Goal: Task Accomplishment & Management: Use online tool/utility

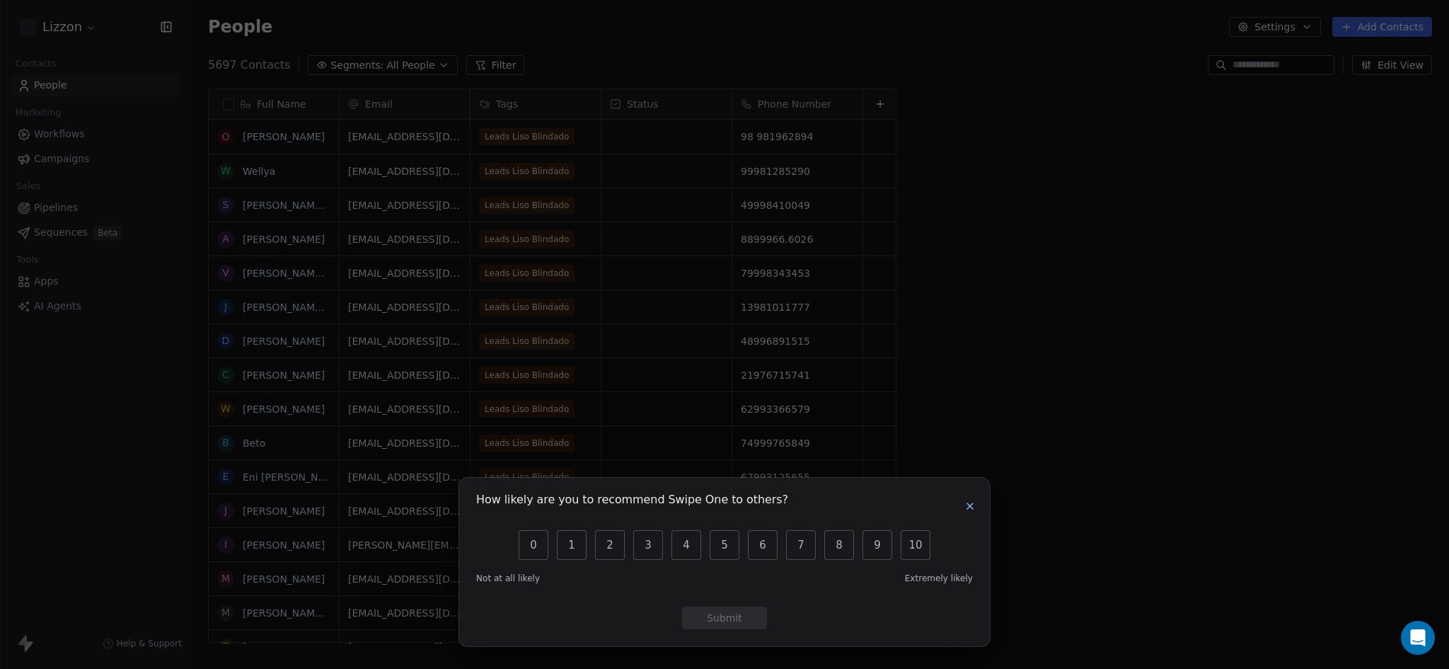
scroll to position [577, 1247]
click at [971, 500] on icon "button" at bounding box center [969, 505] width 11 height 11
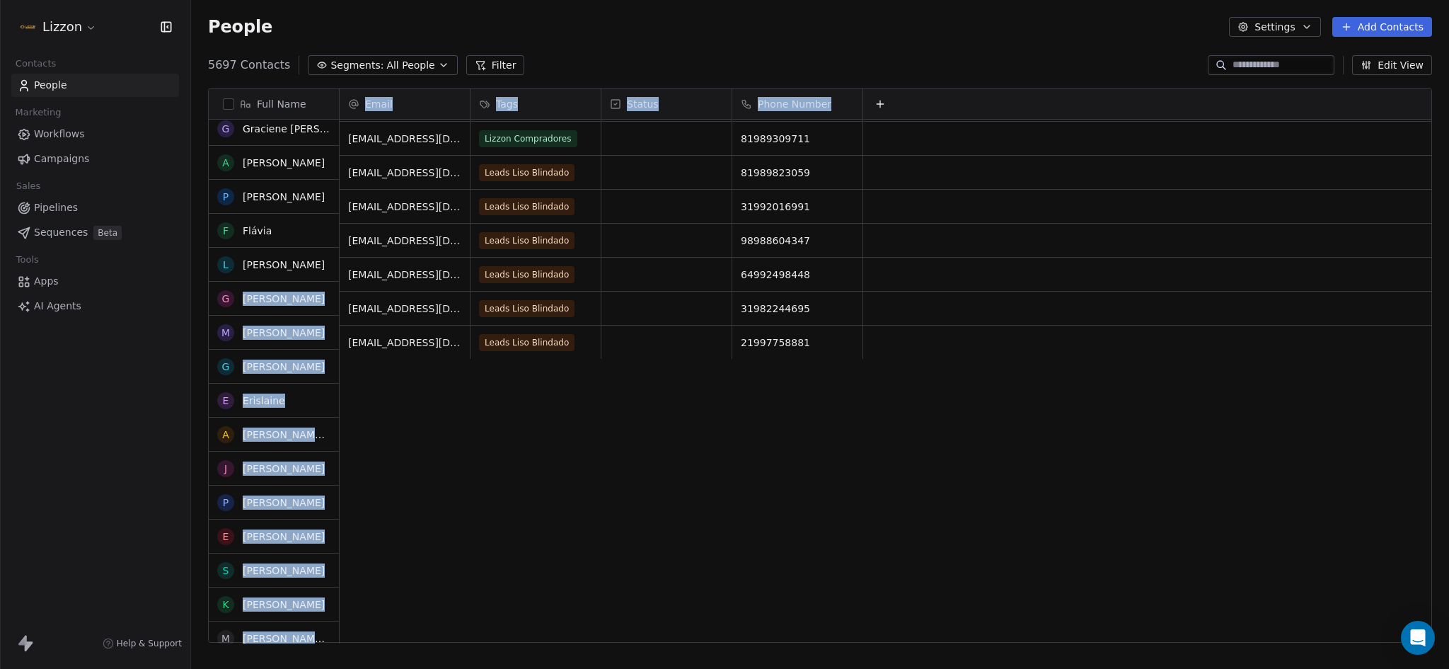
scroll to position [0, 0]
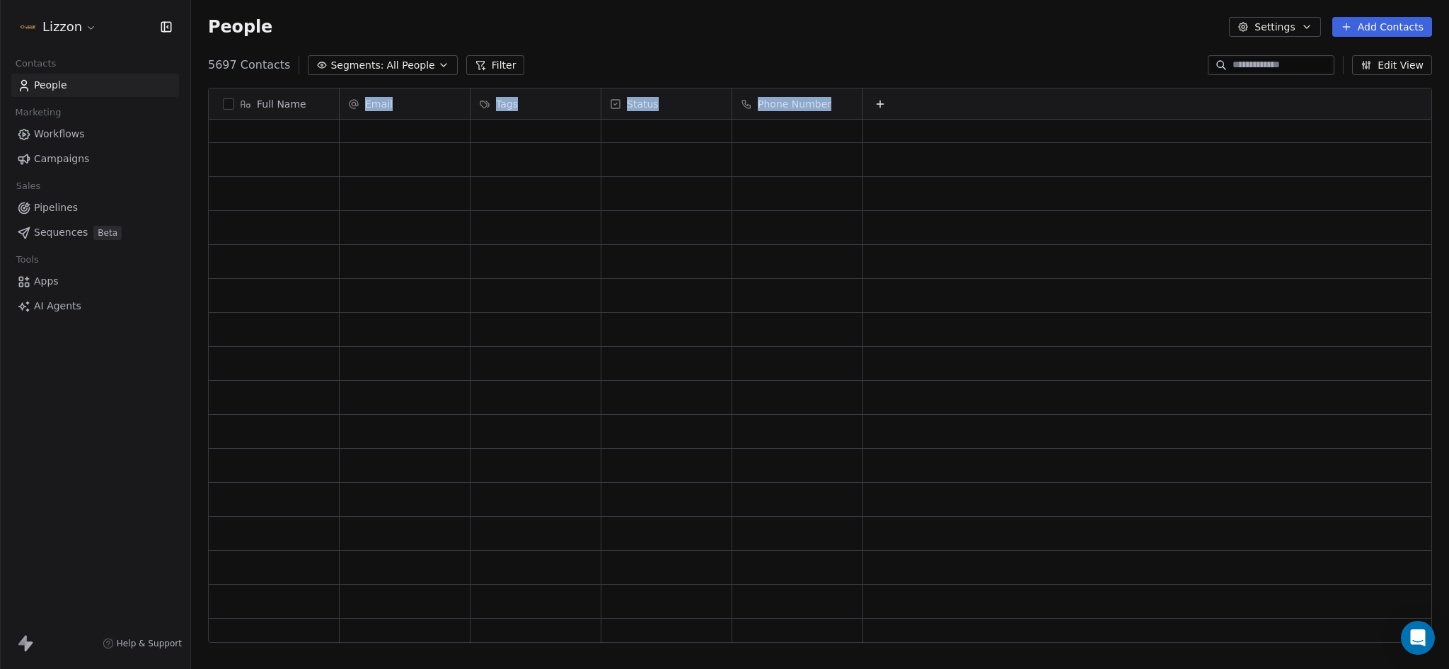
drag, startPoint x: 204, startPoint y: 129, endPoint x: 600, endPoint y: 274, distance: 422.0
click at [623, 285] on div "Full Name N [PERSON_NAME] D [PERSON_NAME] [PERSON_NAME] [PERSON_NAME] R [PERSON…" at bounding box center [820, 370] width 1258 height 589
click at [497, 62] on button "Filter" at bounding box center [495, 65] width 59 height 20
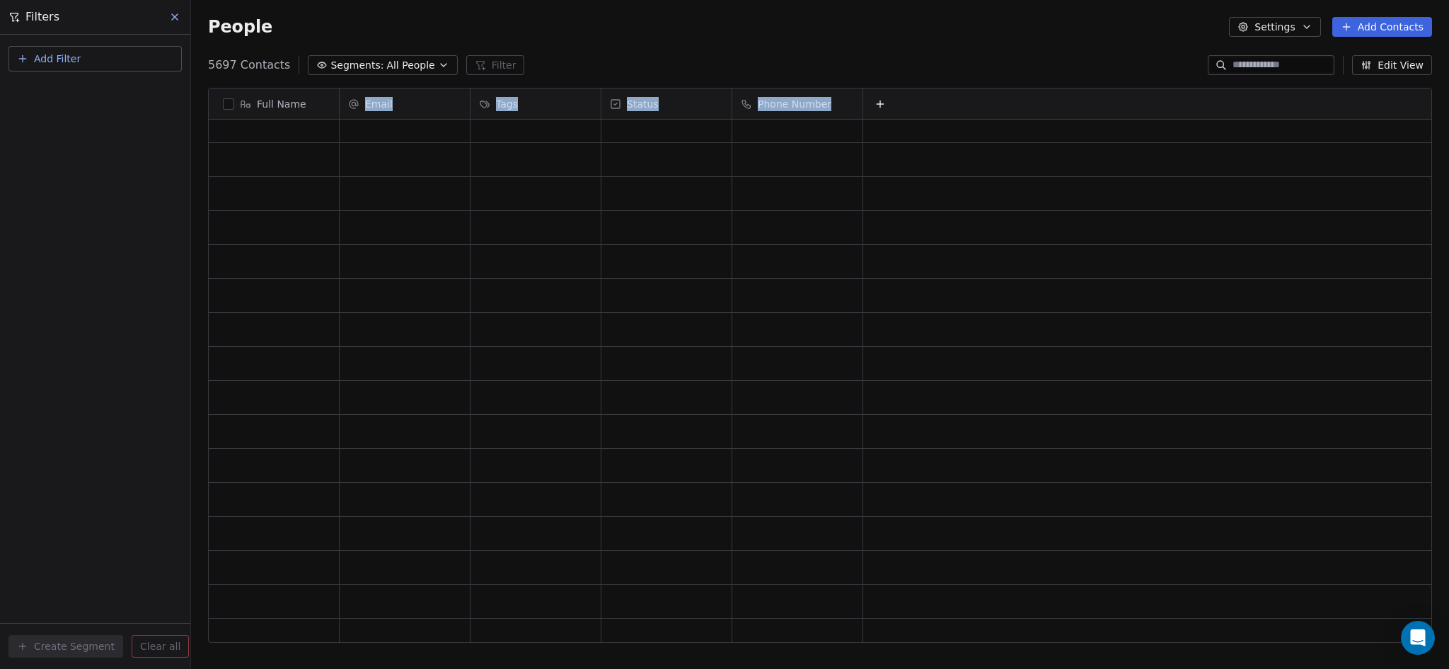
click at [332, 60] on span "Segments:" at bounding box center [356, 65] width 53 height 15
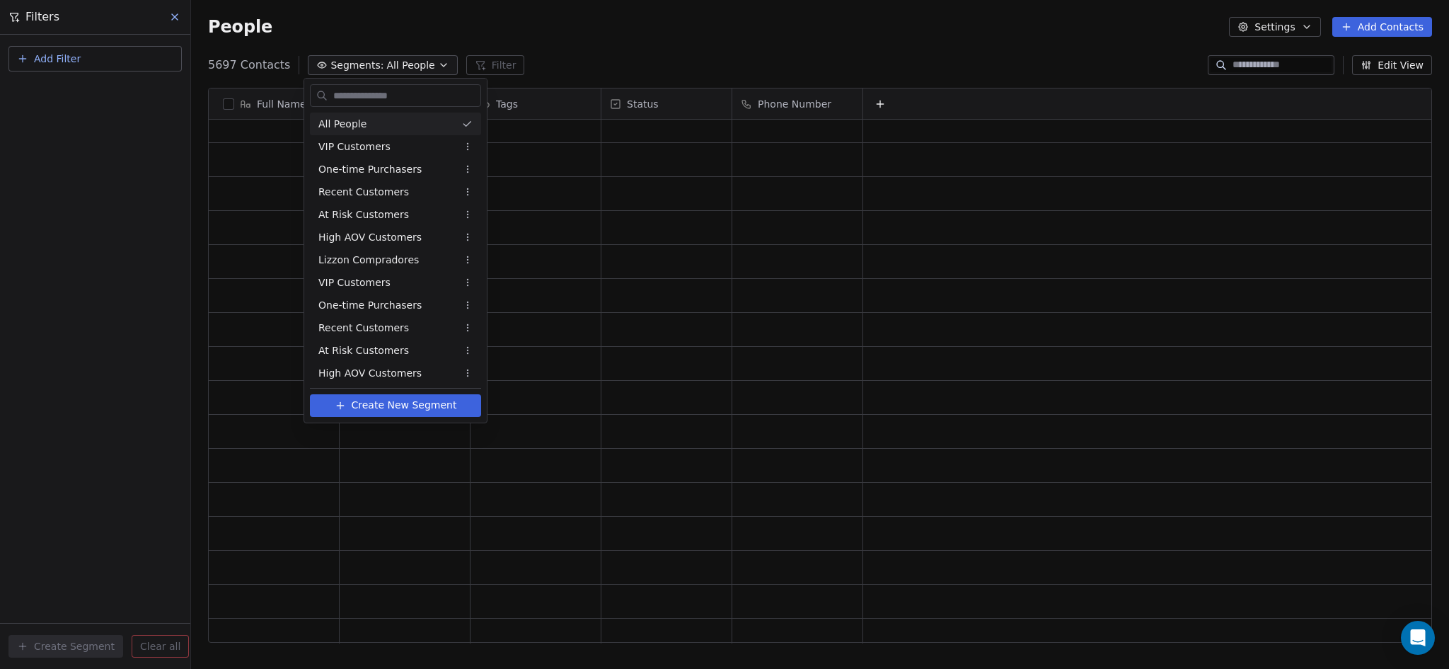
click at [633, 28] on html "Lizzon Contacts People Marketing Workflows Campaigns Sales Pipelines Sequences …" at bounding box center [724, 334] width 1449 height 669
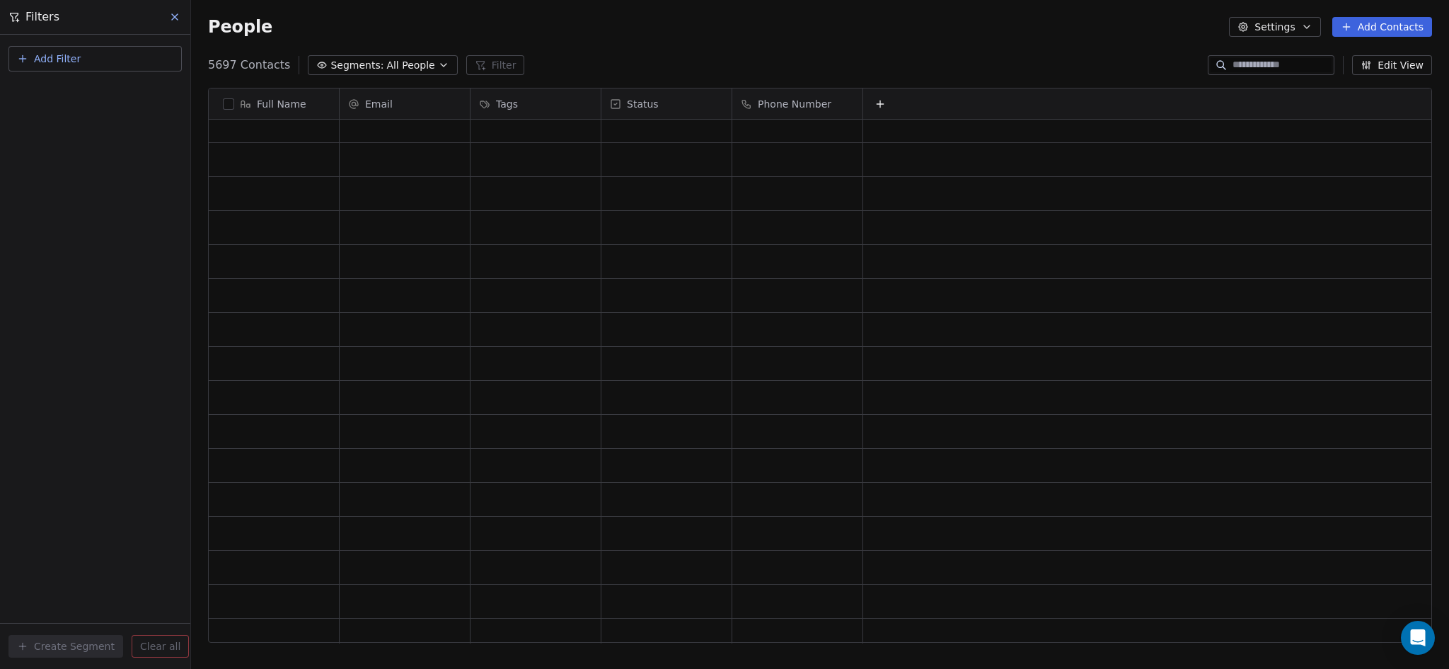
drag, startPoint x: 173, startPoint y: 14, endPoint x: 370, endPoint y: 330, distance: 372.8
click at [173, 13] on icon at bounding box center [174, 16] width 11 height 11
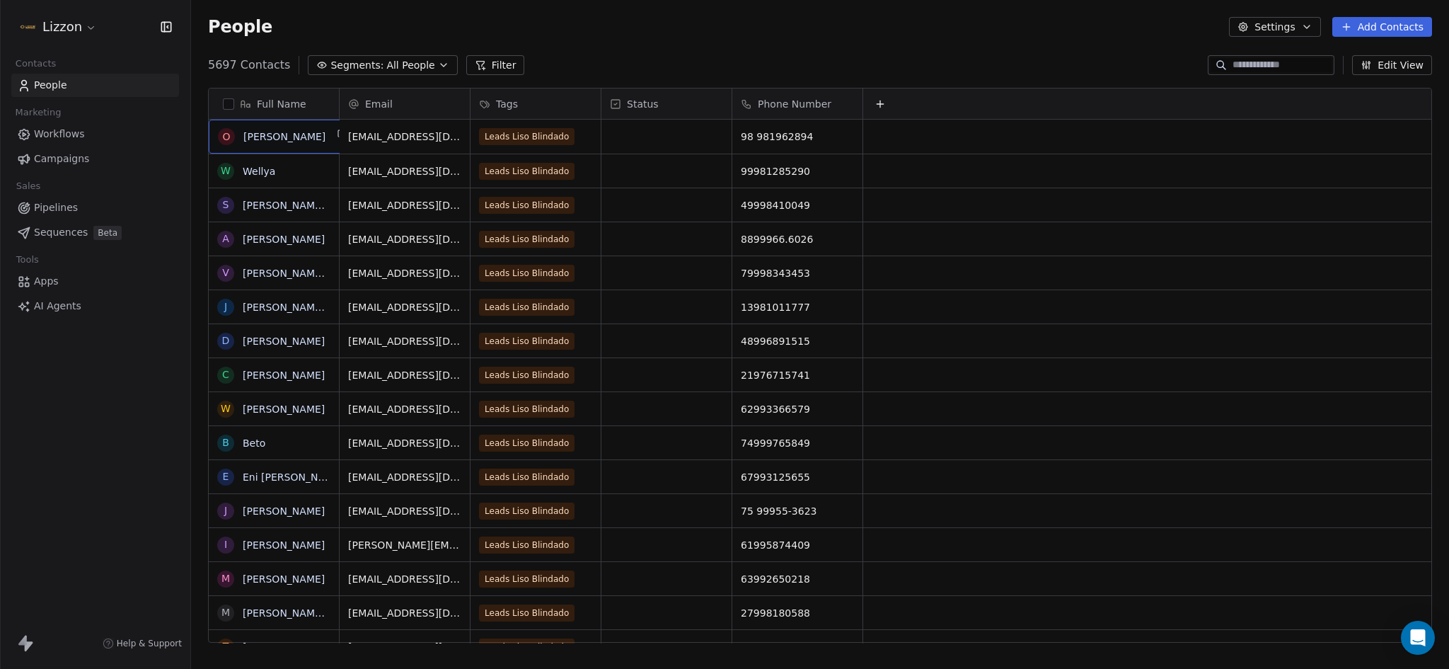
drag, startPoint x: 212, startPoint y: 127, endPoint x: 659, endPoint y: 203, distance: 453.6
drag, startPoint x: 857, startPoint y: 129, endPoint x: 346, endPoint y: 203, distance: 516.1
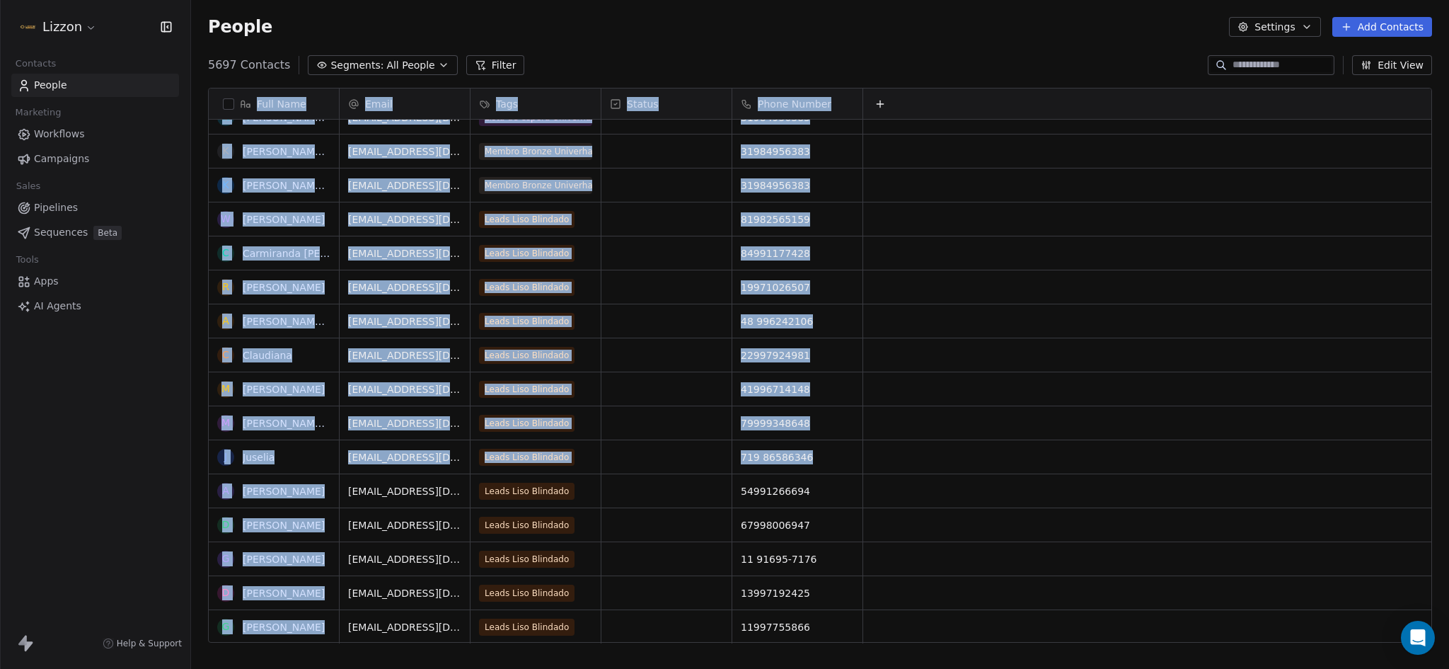
drag, startPoint x: 197, startPoint y: 117, endPoint x: 829, endPoint y: 460, distance: 718.7
click at [829, 460] on div "Full Name I Itelina das Graças Costa da [PERSON_NAME] S [PERSON_NAME] i [PERSON…" at bounding box center [820, 370] width 1258 height 589
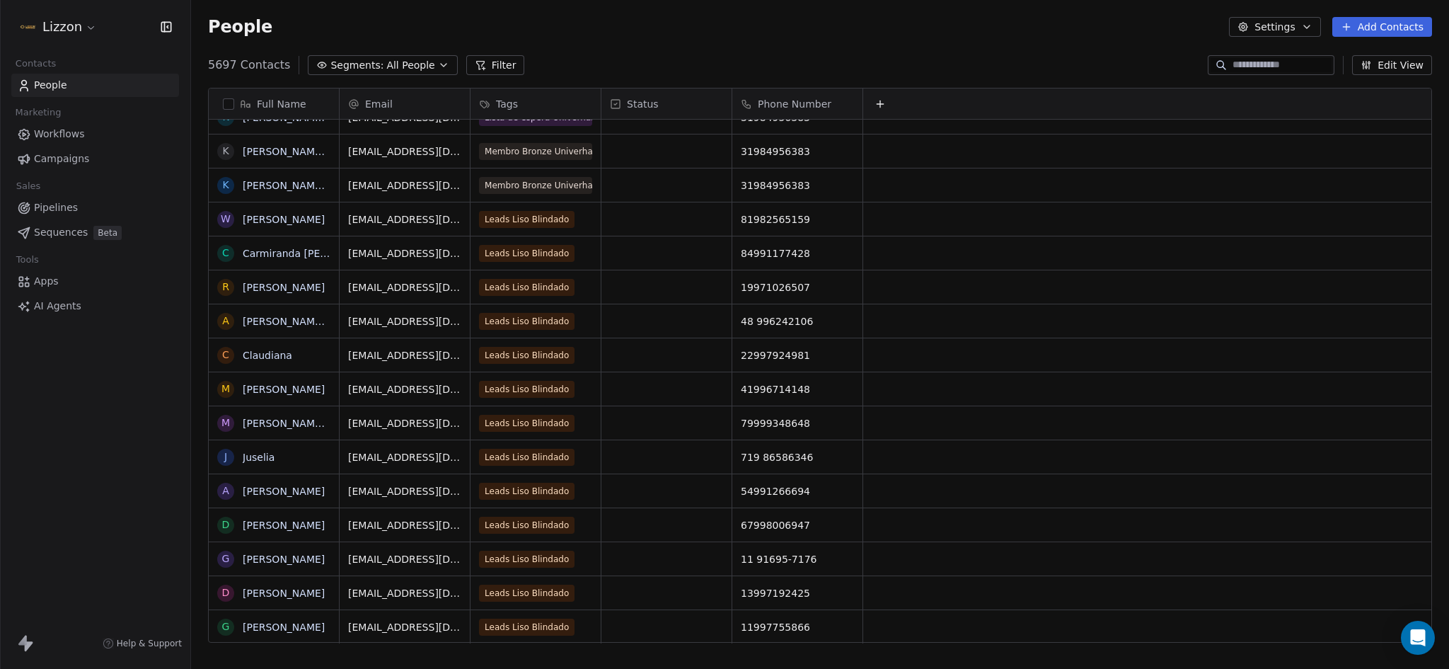
click at [745, 648] on div "Full Name I Itelina das Graças Costa da [PERSON_NAME] S [PERSON_NAME] i [PERSON…" at bounding box center [820, 370] width 1258 height 589
click at [485, 59] on button "Filter" at bounding box center [495, 65] width 59 height 20
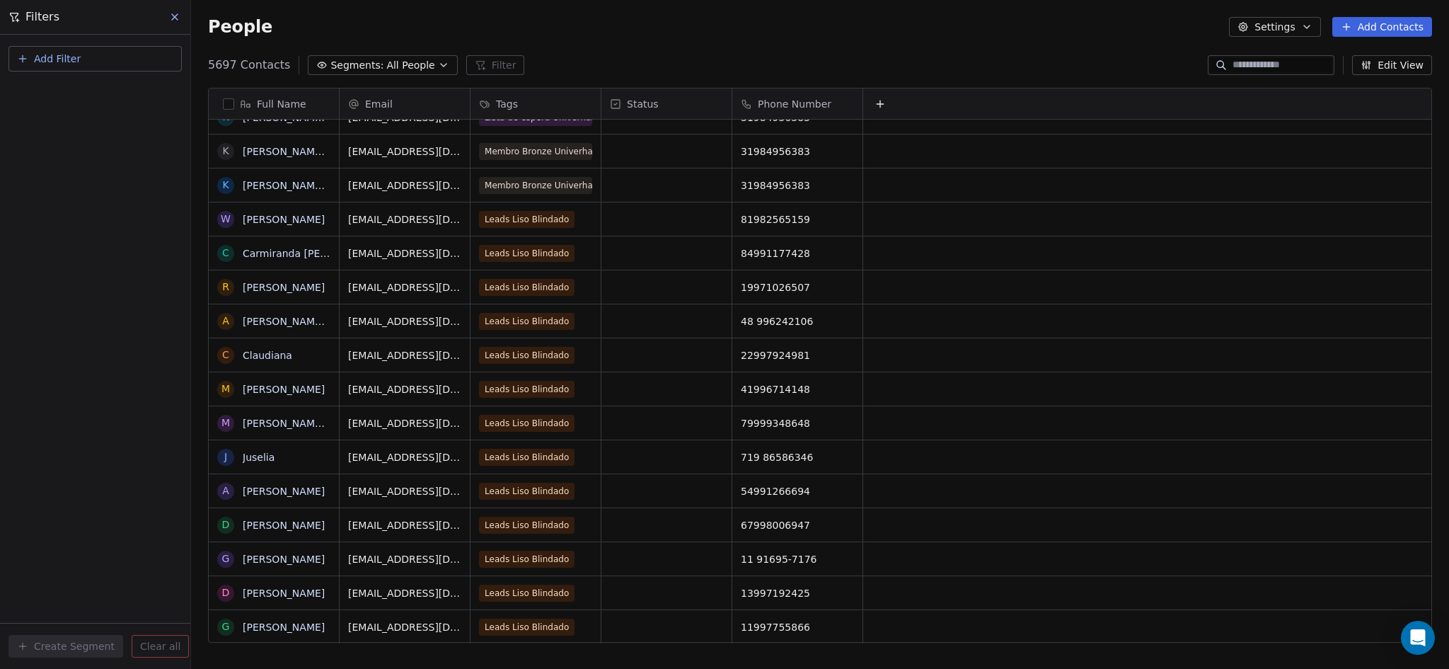
click at [391, 58] on span "All People" at bounding box center [410, 65] width 48 height 15
click at [175, 16] on html "Lizzon Contacts People Marketing Workflows Campaigns Sales Pipelines Sequences …" at bounding box center [724, 334] width 1449 height 669
click at [177, 18] on icon at bounding box center [174, 16] width 11 height 11
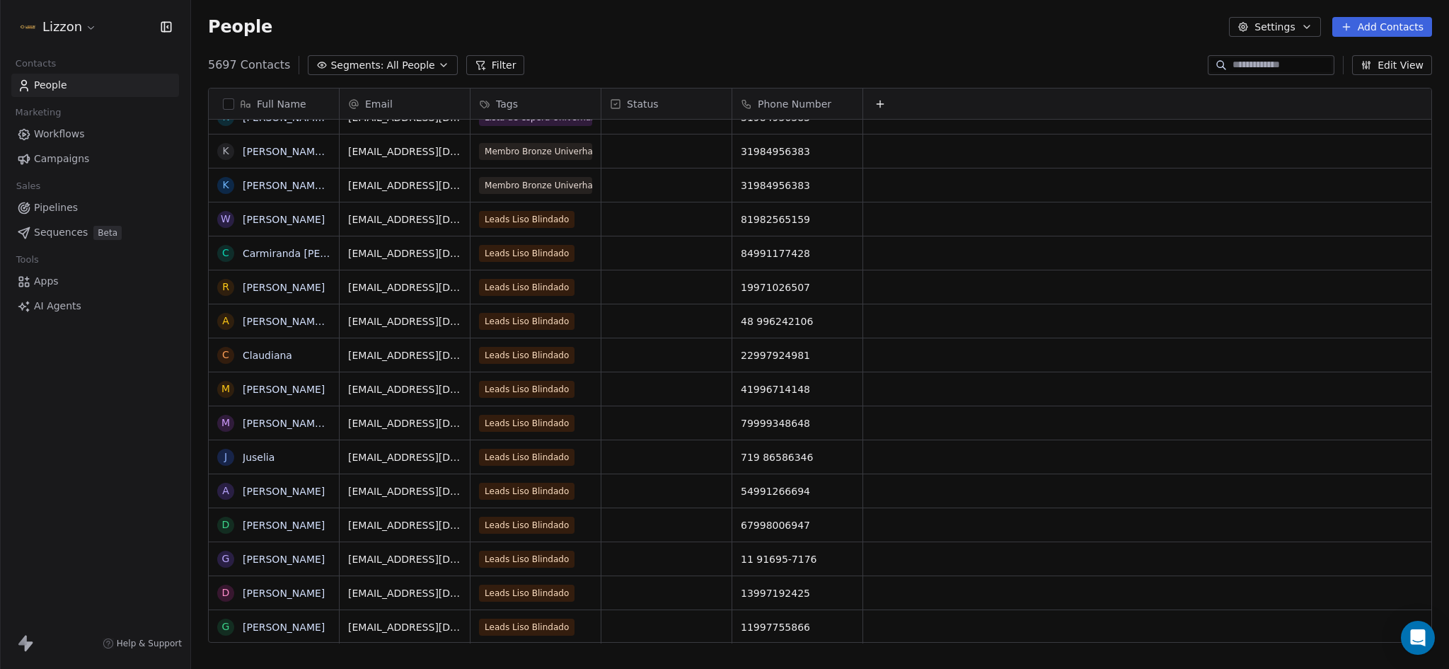
click at [330, 65] on span "Segments:" at bounding box center [356, 65] width 53 height 15
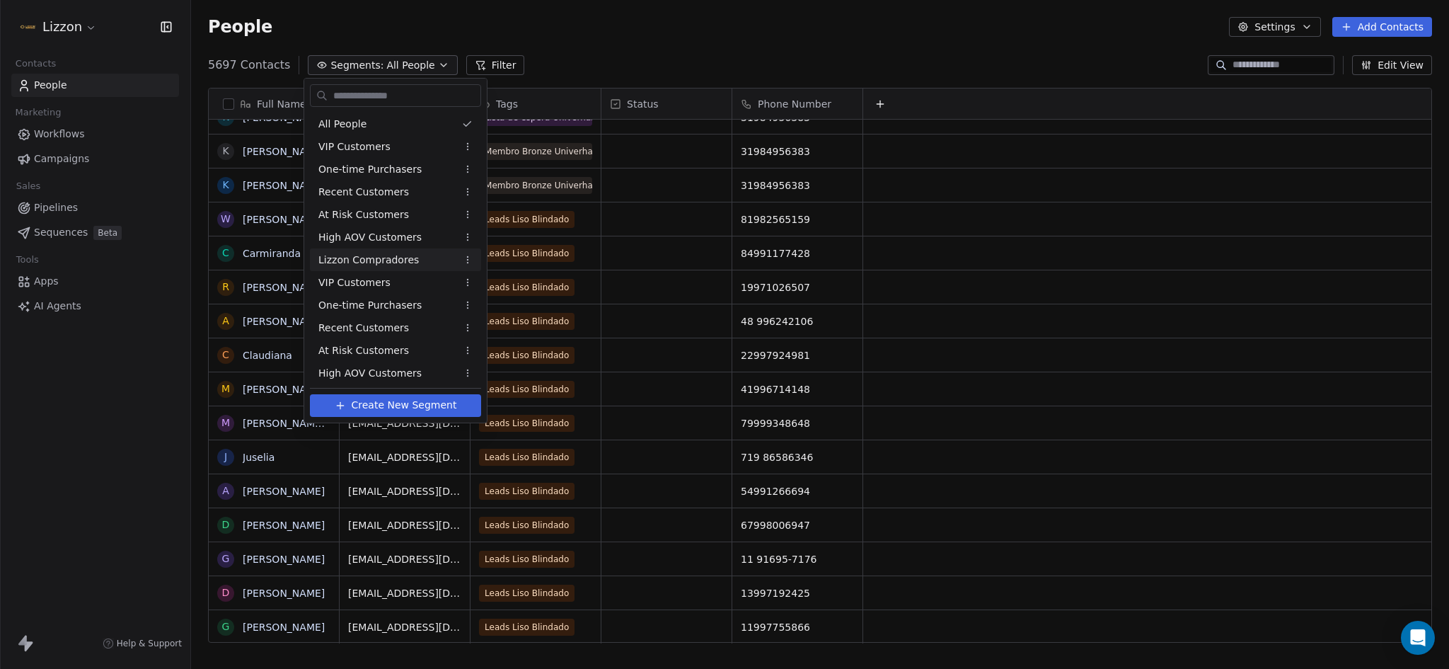
click at [346, 262] on span "Lizzon Compradores" at bounding box center [368, 260] width 100 height 15
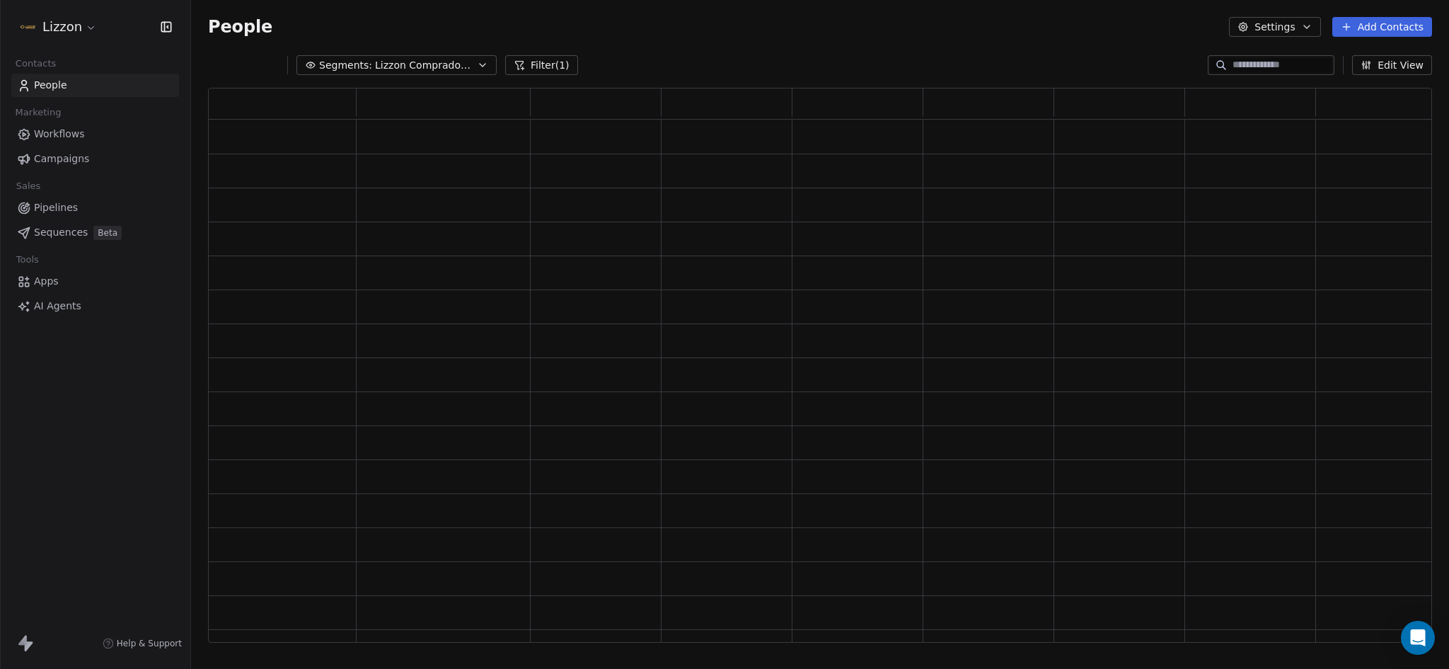
click at [408, 57] on button "Segments: Lizzon Compradores" at bounding box center [396, 65] width 200 height 20
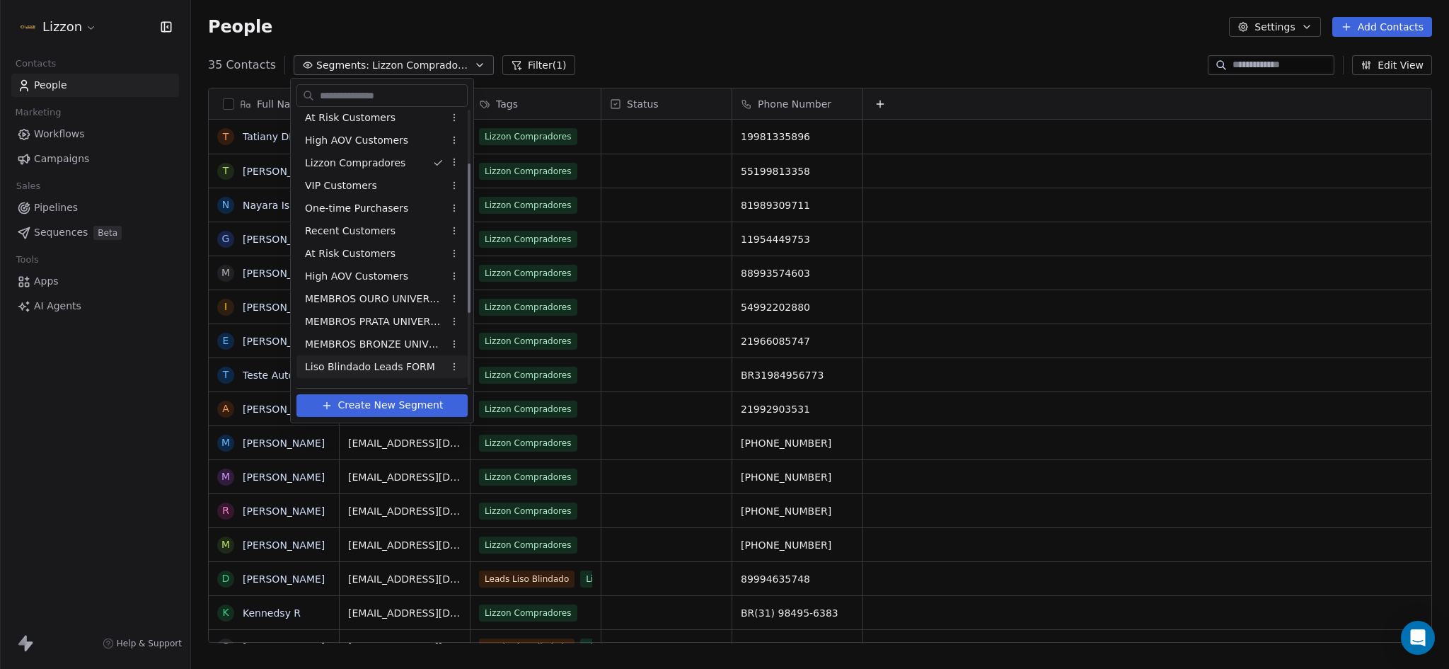
click at [361, 369] on span "Liso Blindado Leads FORM" at bounding box center [370, 366] width 130 height 15
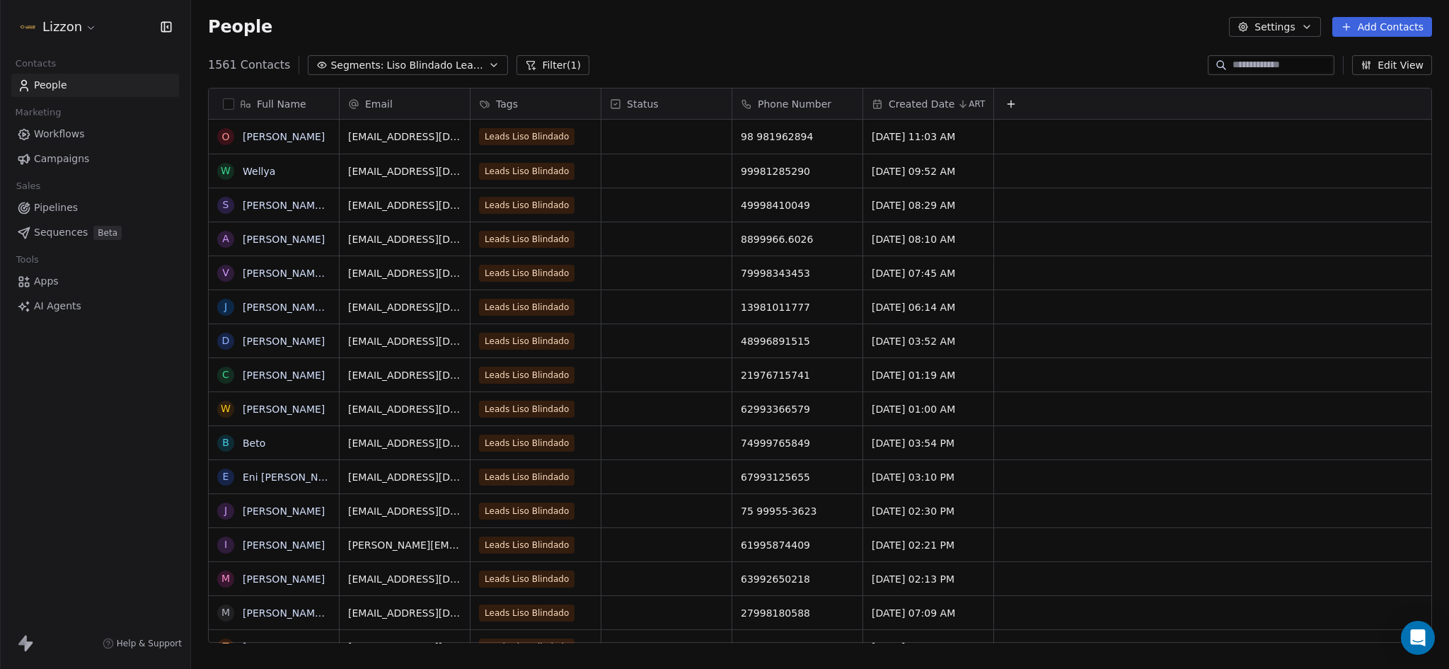
click at [223, 97] on div "Full Name" at bounding box center [272, 104] width 110 height 14
click at [210, 99] on html "Lizzon Contacts People Marketing Workflows Campaigns Sales Pipelines Sequences …" at bounding box center [724, 334] width 1449 height 669
click at [229, 111] on div "Full Name" at bounding box center [274, 103] width 130 height 30
click at [174, 169] on html "Lizzon Contacts People Marketing Workflows Campaigns Sales Pipelines Sequences …" at bounding box center [724, 334] width 1449 height 669
click at [205, 160] on div "Full Name O [PERSON_NAME] W Wellya S [PERSON_NAME] [PERSON_NAME] A [PERSON_NAME…" at bounding box center [820, 370] width 1258 height 589
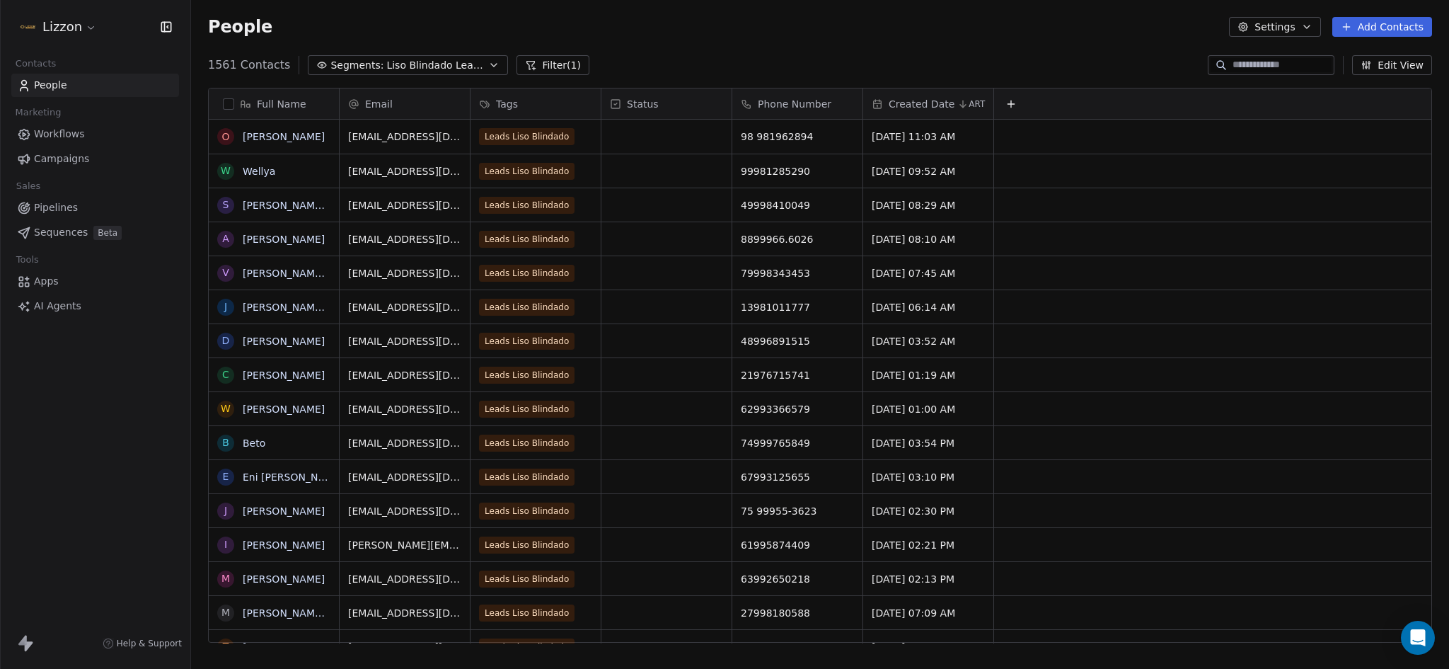
click at [201, 134] on div "Full Name O [PERSON_NAME] W Wellya S [PERSON_NAME] [PERSON_NAME] A [PERSON_NAME…" at bounding box center [820, 370] width 1258 height 589
drag, startPoint x: 190, startPoint y: 137, endPoint x: 201, endPoint y: 137, distance: 10.6
click at [192, 138] on div "Lizzon Contacts People Marketing Workflows Campaigns Sales Pipelines Sequences …" at bounding box center [724, 334] width 1449 height 669
drag, startPoint x: 202, startPoint y: 137, endPoint x: 209, endPoint y: 138, distance: 7.9
click at [202, 137] on div "Full Name O [PERSON_NAME] W Wellya S [PERSON_NAME] [PERSON_NAME] A [PERSON_NAME…" at bounding box center [820, 370] width 1258 height 589
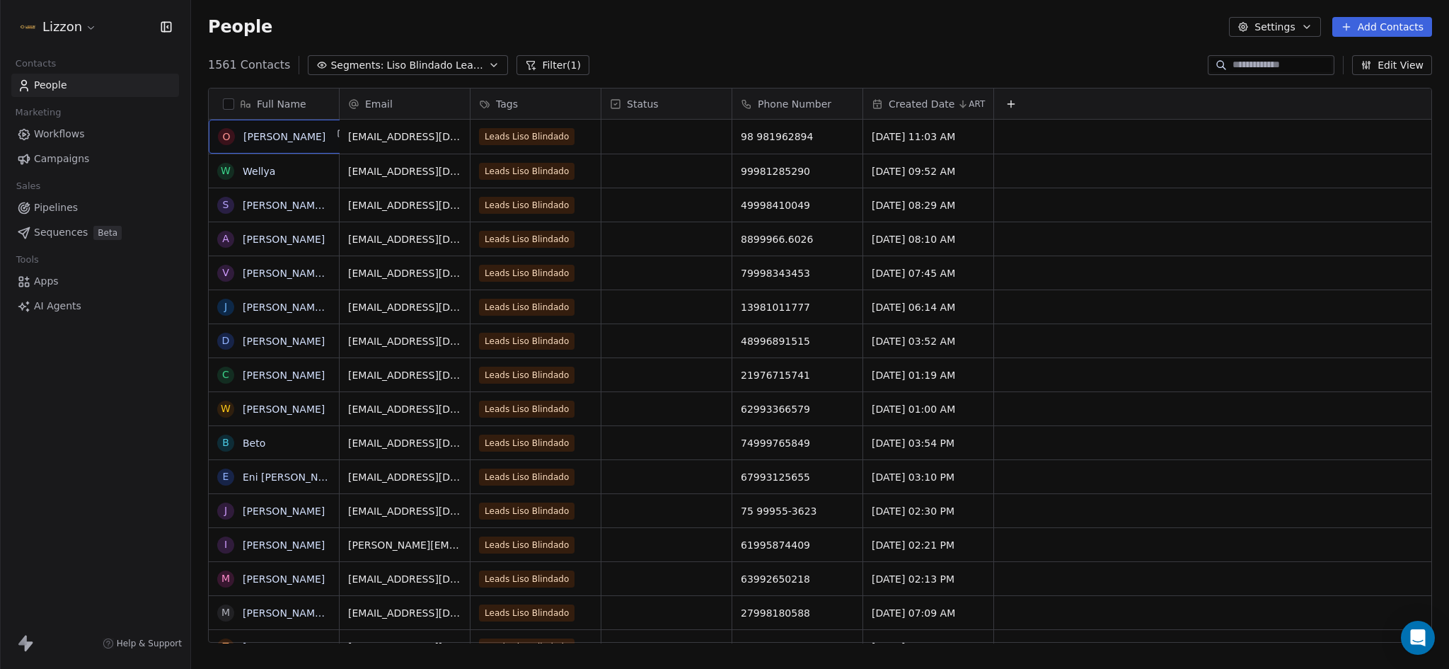
click at [215, 139] on div "O Otávio [PERSON_NAME]" at bounding box center [284, 137] width 151 height 34
click at [207, 163] on html "Lizzon Contacts People Marketing Workflows Campaigns Sales Pipelines Sequences …" at bounding box center [724, 334] width 1449 height 669
click at [210, 167] on div "Full Name O [PERSON_NAME] W Wellya S [PERSON_NAME] [PERSON_NAME] A [PERSON_NAME…" at bounding box center [820, 370] width 1258 height 589
click at [178, 156] on link "Campaigns" at bounding box center [95, 158] width 168 height 23
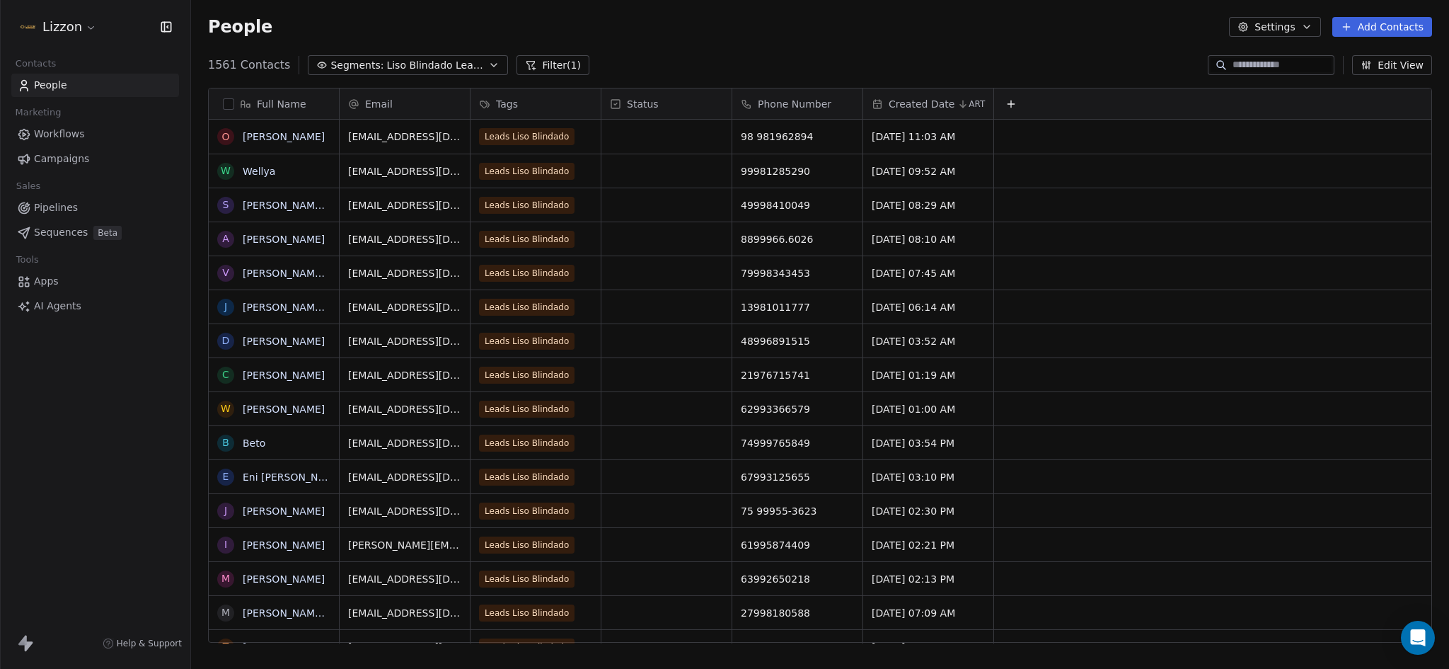
scroll to position [577, 1247]
click at [1250, 38] on div "People Settings Add Contacts" at bounding box center [820, 27] width 1258 height 54
click at [1270, 30] on button "Settings" at bounding box center [1274, 27] width 91 height 20
click at [1274, 125] on span "Export" at bounding box center [1282, 125] width 33 height 15
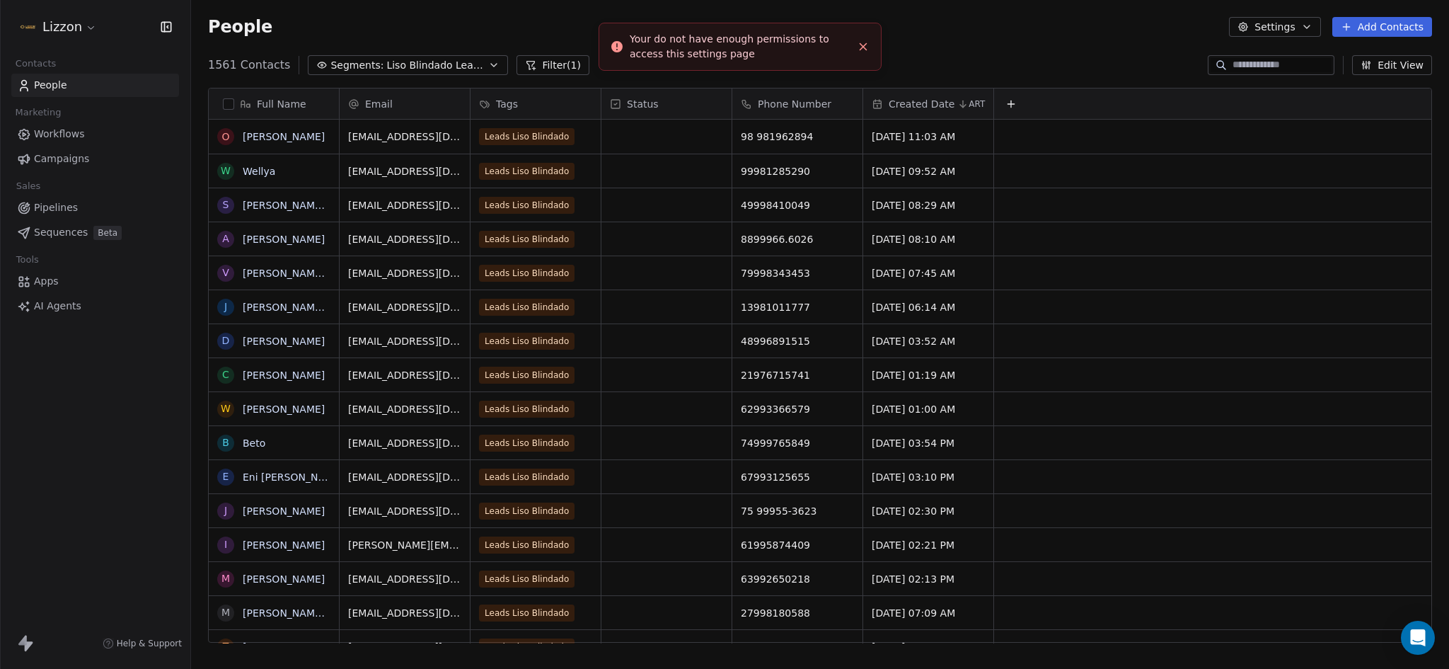
scroll to position [577, 1247]
click at [862, 49] on icon "Close toast" at bounding box center [863, 46] width 13 height 13
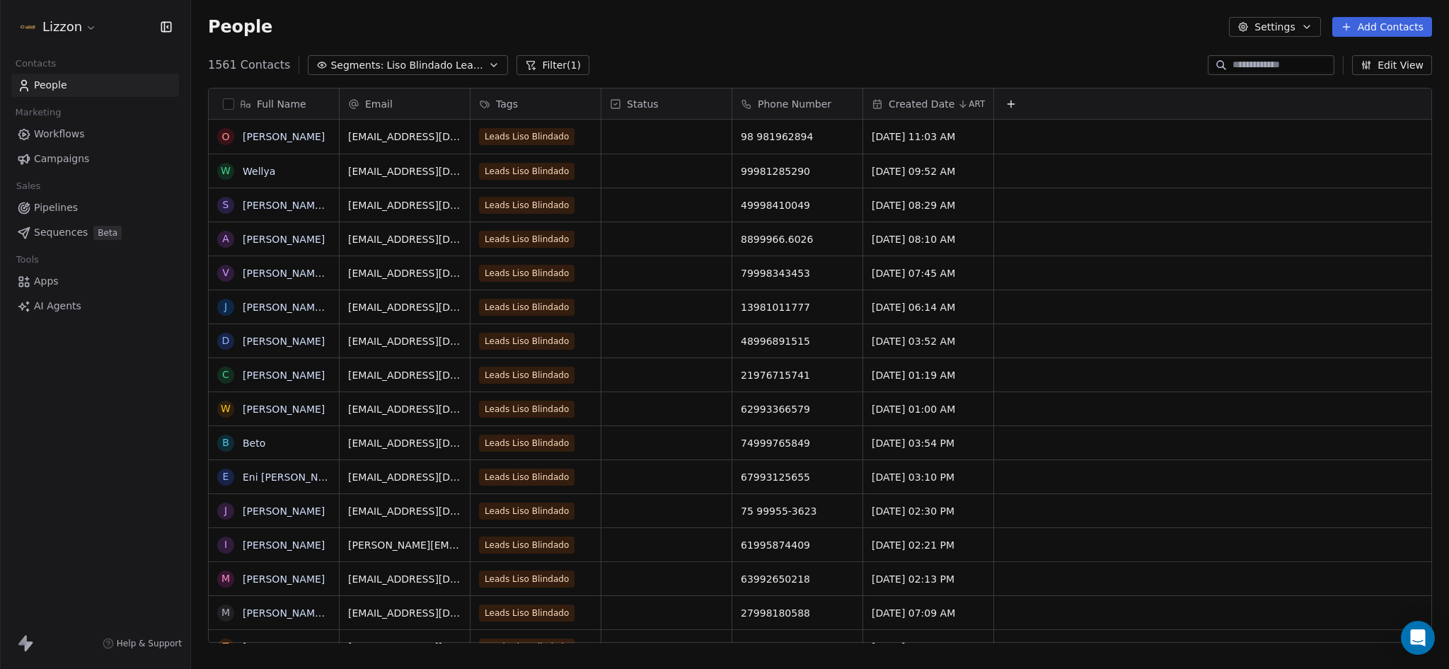
click at [1250, 18] on button "Settings" at bounding box center [1274, 27] width 91 height 20
click at [1289, 123] on span "Export" at bounding box center [1282, 125] width 33 height 15
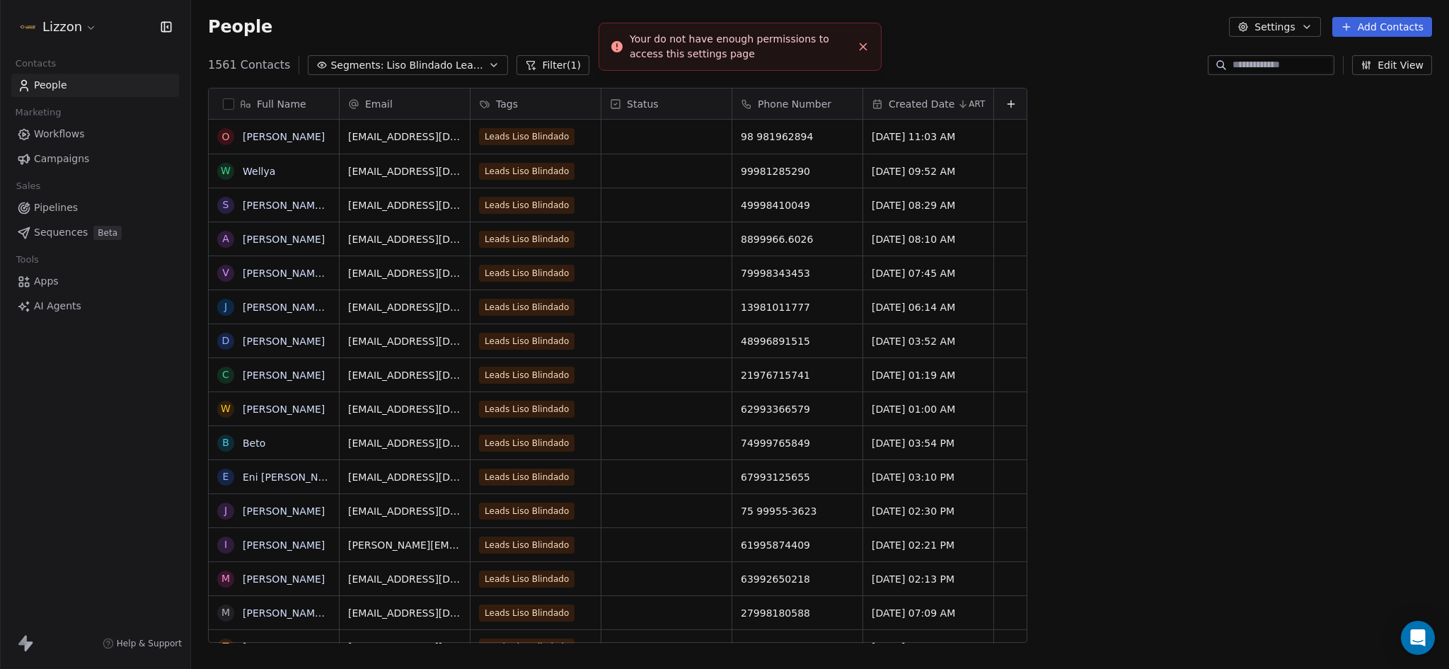
scroll to position [577, 1247]
click at [863, 43] on icon "Close toast" at bounding box center [863, 46] width 13 height 13
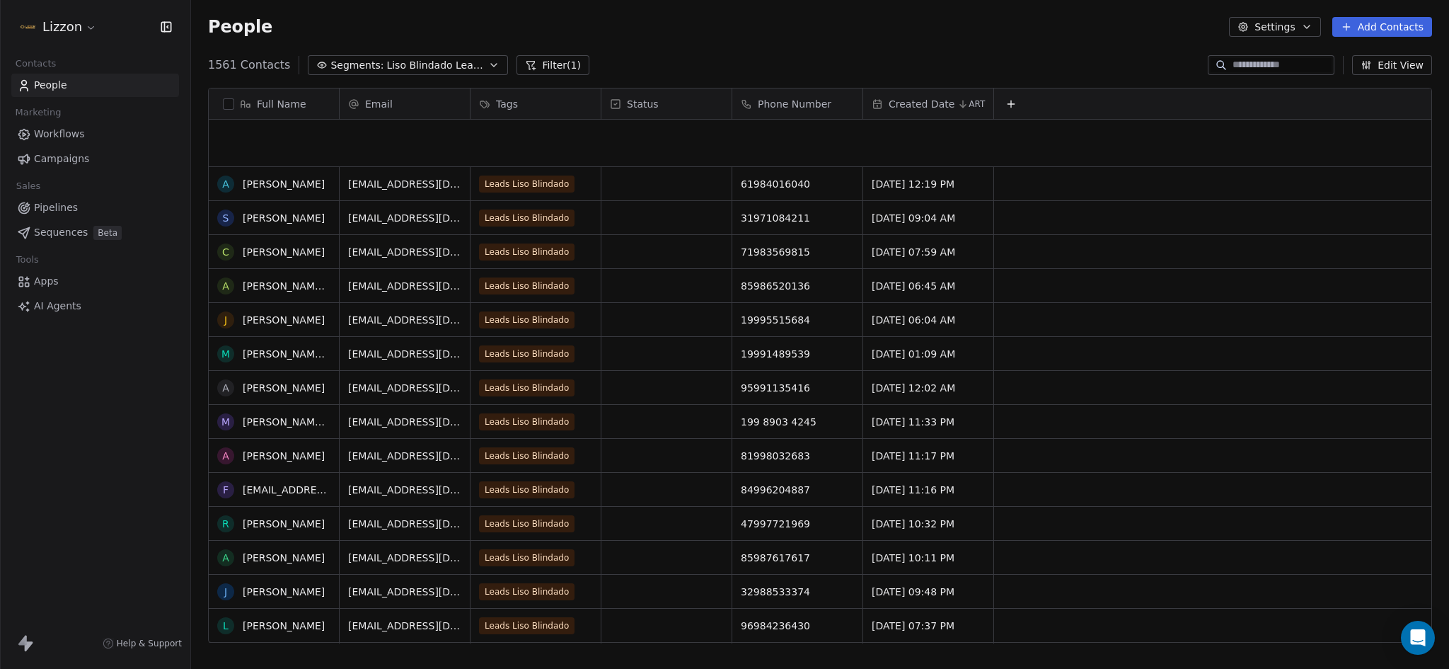
scroll to position [6113, 0]
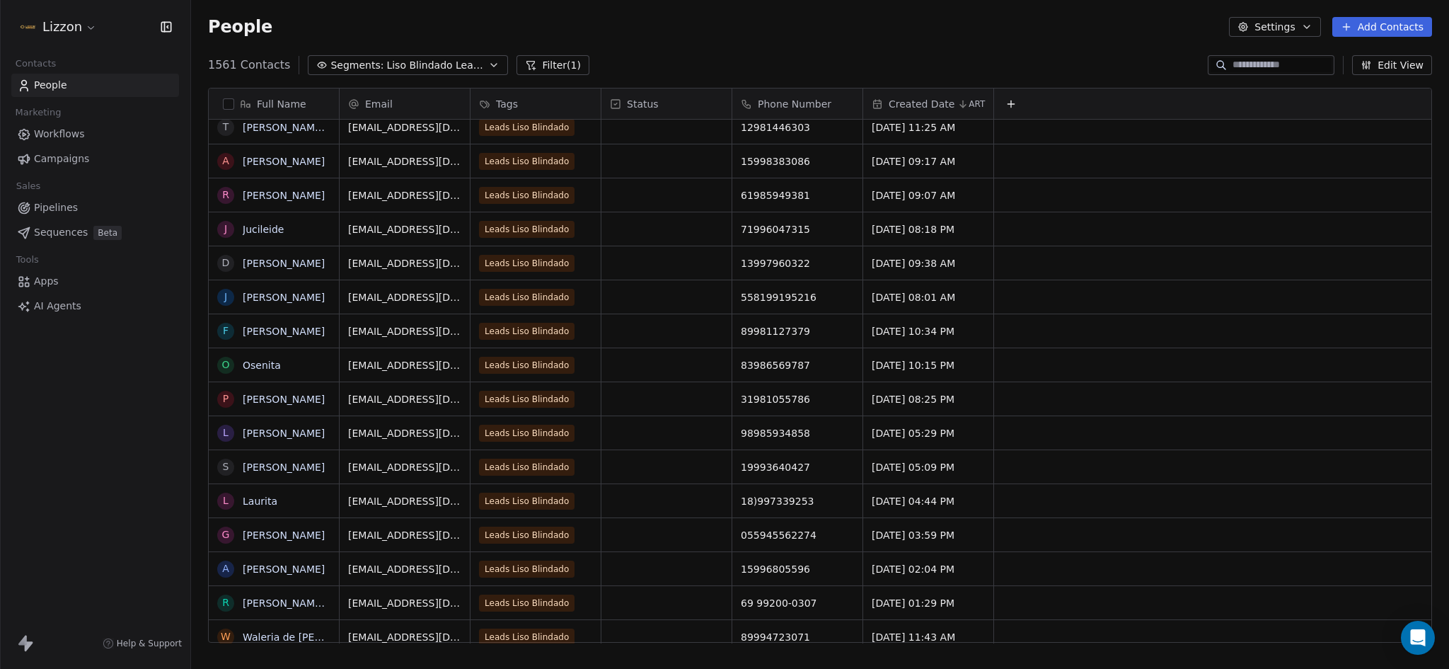
click at [1298, 20] on button "Settings" at bounding box center [1274, 27] width 91 height 20
click at [1279, 123] on span "Export" at bounding box center [1282, 125] width 33 height 15
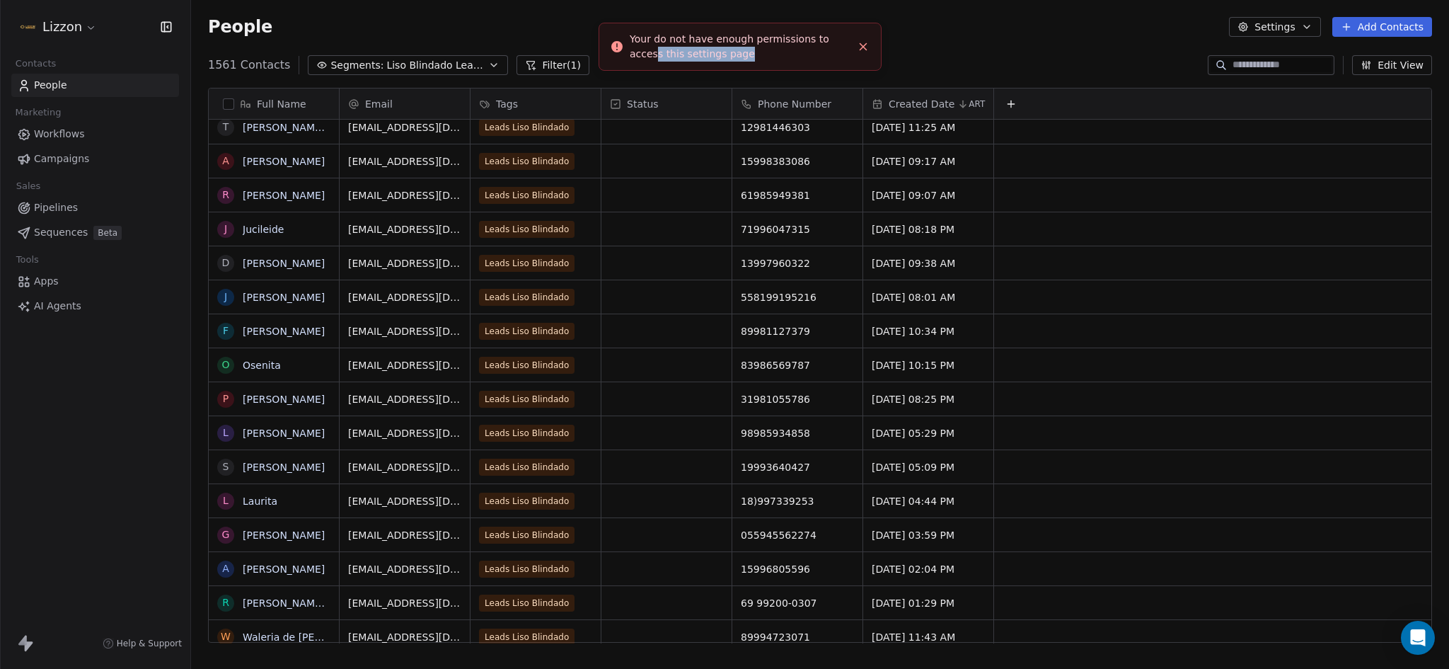
drag, startPoint x: 658, startPoint y: 57, endPoint x: 744, endPoint y: 74, distance: 87.8
click at [744, 62] on div "Your do not have enough permissions to access this settings page" at bounding box center [740, 47] width 221 height 30
drag, startPoint x: 650, startPoint y: 57, endPoint x: 672, endPoint y: 56, distance: 22.7
click at [650, 57] on div "Your do not have enough permissions to access this settings page" at bounding box center [740, 47] width 221 height 30
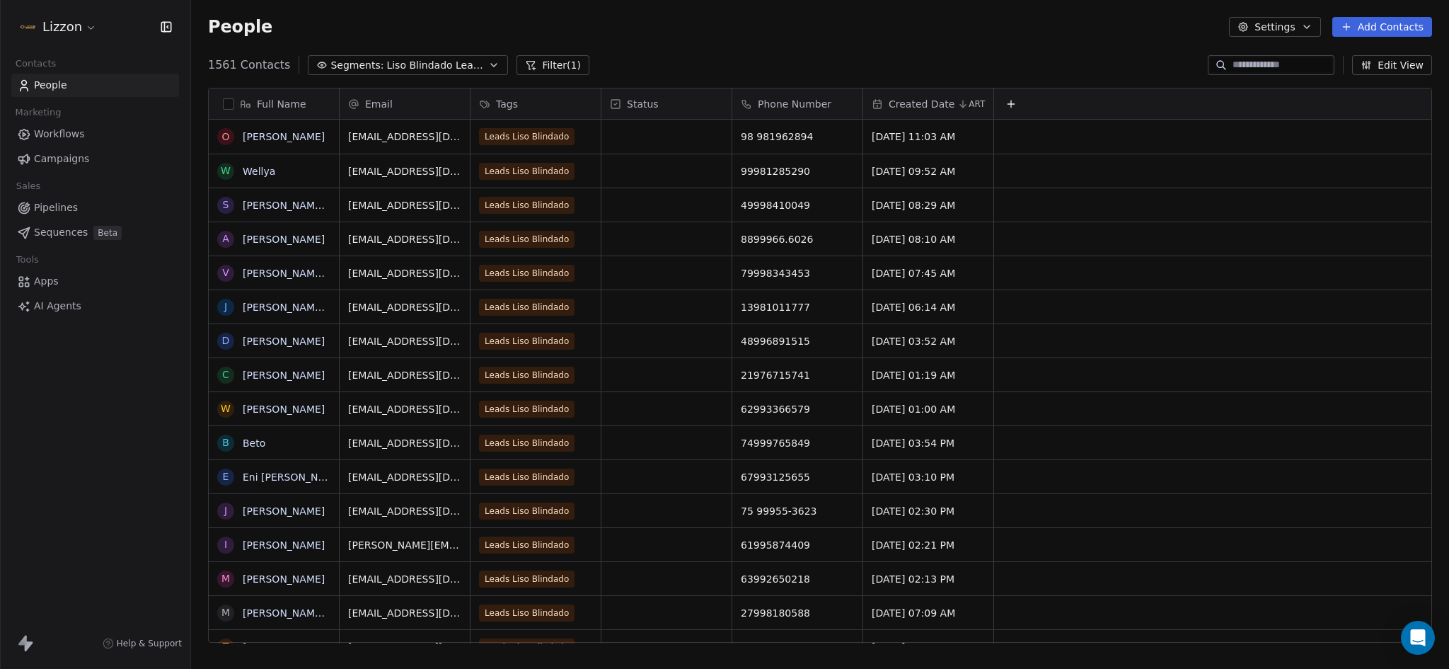
click at [202, 561] on div "Full Name O [PERSON_NAME] W Wellya S [PERSON_NAME] [PERSON_NAME] A [PERSON_NAME…" at bounding box center [820, 370] width 1258 height 589
click at [1389, 64] on button "Edit View" at bounding box center [1392, 65] width 80 height 20
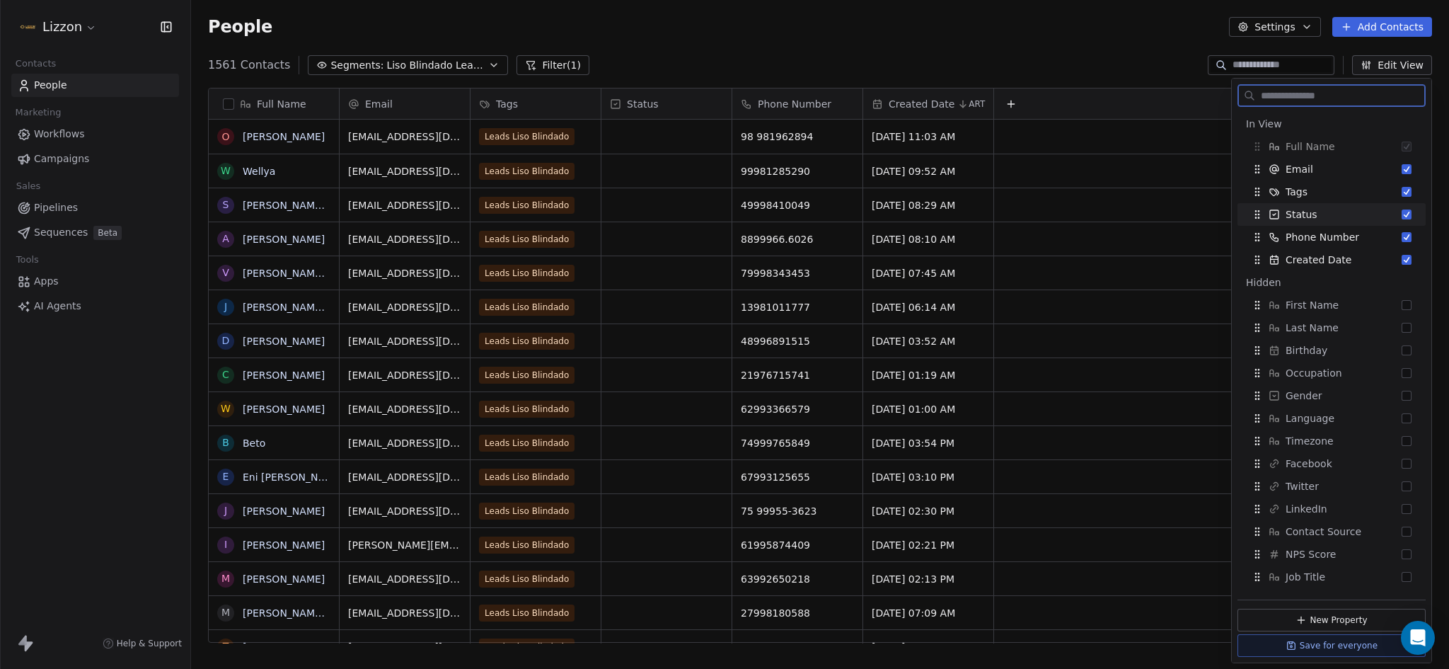
click at [1355, 215] on div "Status" at bounding box center [1331, 214] width 177 height 23
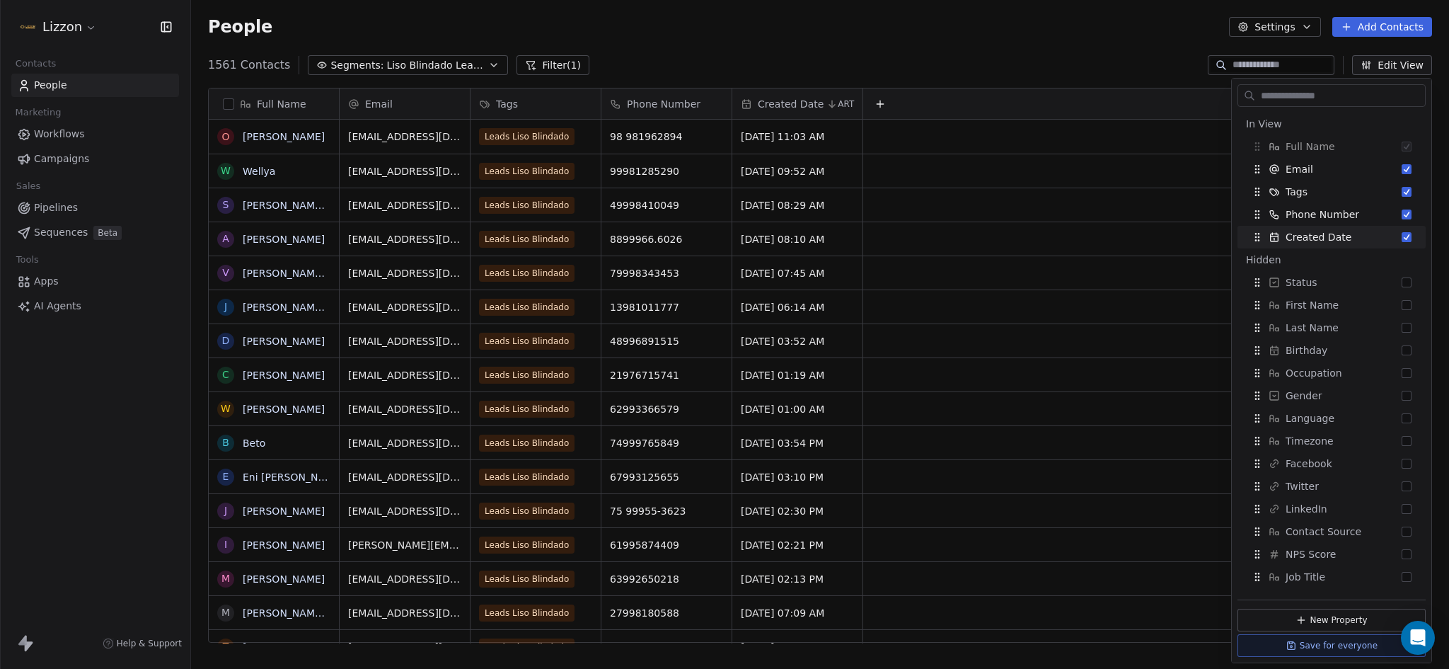
click at [842, 58] on div "1561 Contacts Segments: Liso Blindado Leads FORM Filter (1) Edit View" at bounding box center [820, 65] width 1258 height 23
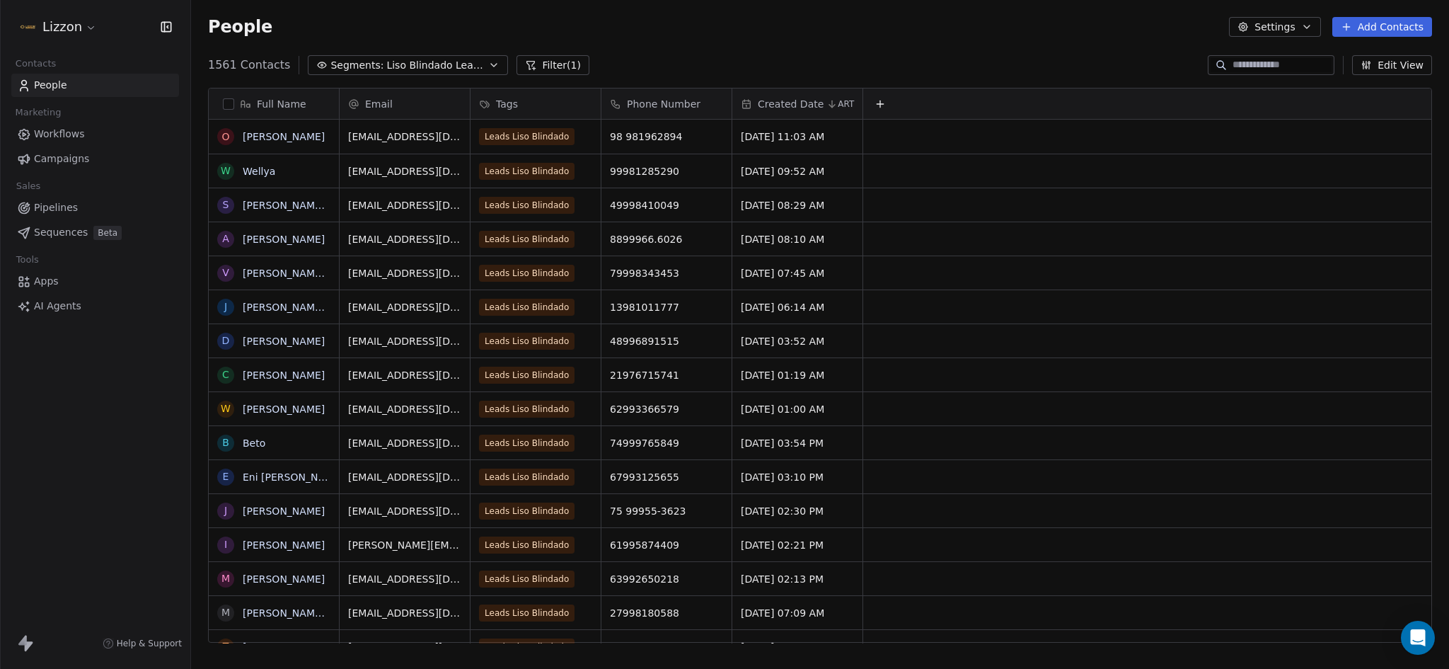
click at [475, 58] on button "Segments: Liso Blindado Leads FORM" at bounding box center [408, 65] width 200 height 20
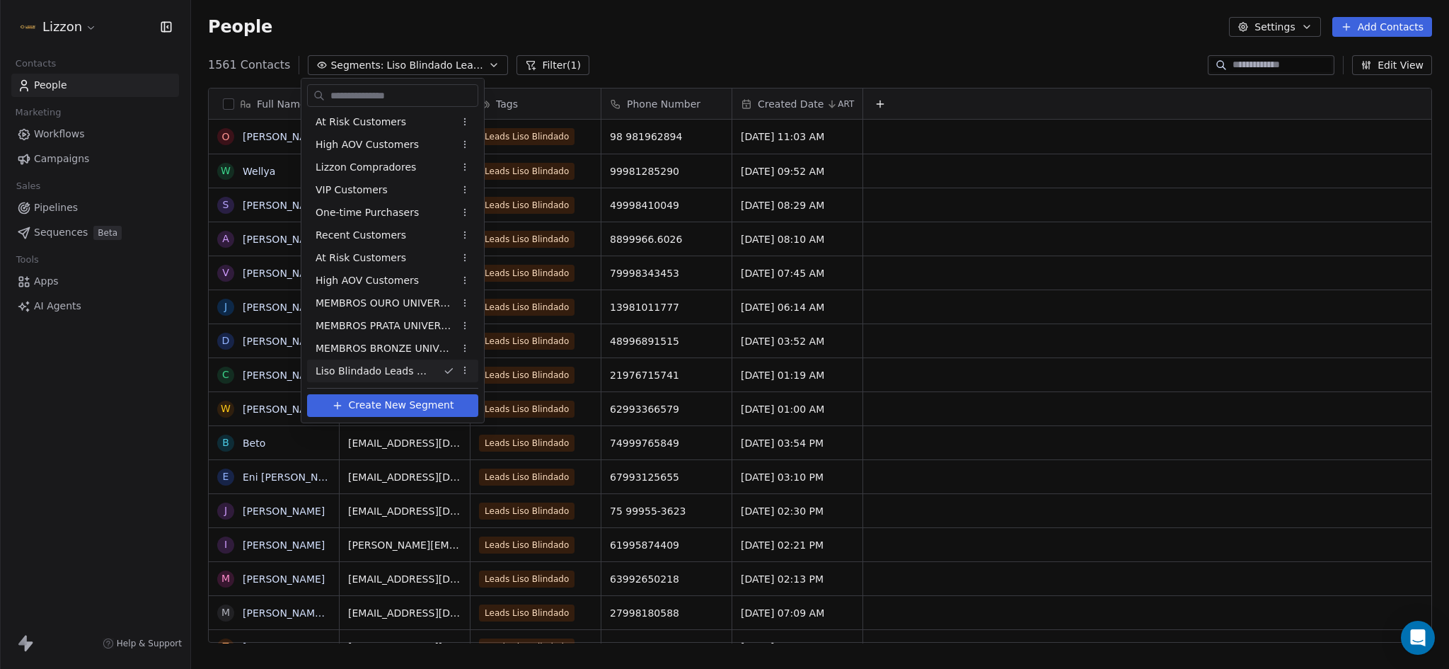
click at [578, 64] on html "Lizzon Contacts People Marketing Workflows Campaigns Sales Pipelines Sequences …" at bounding box center [724, 334] width 1449 height 669
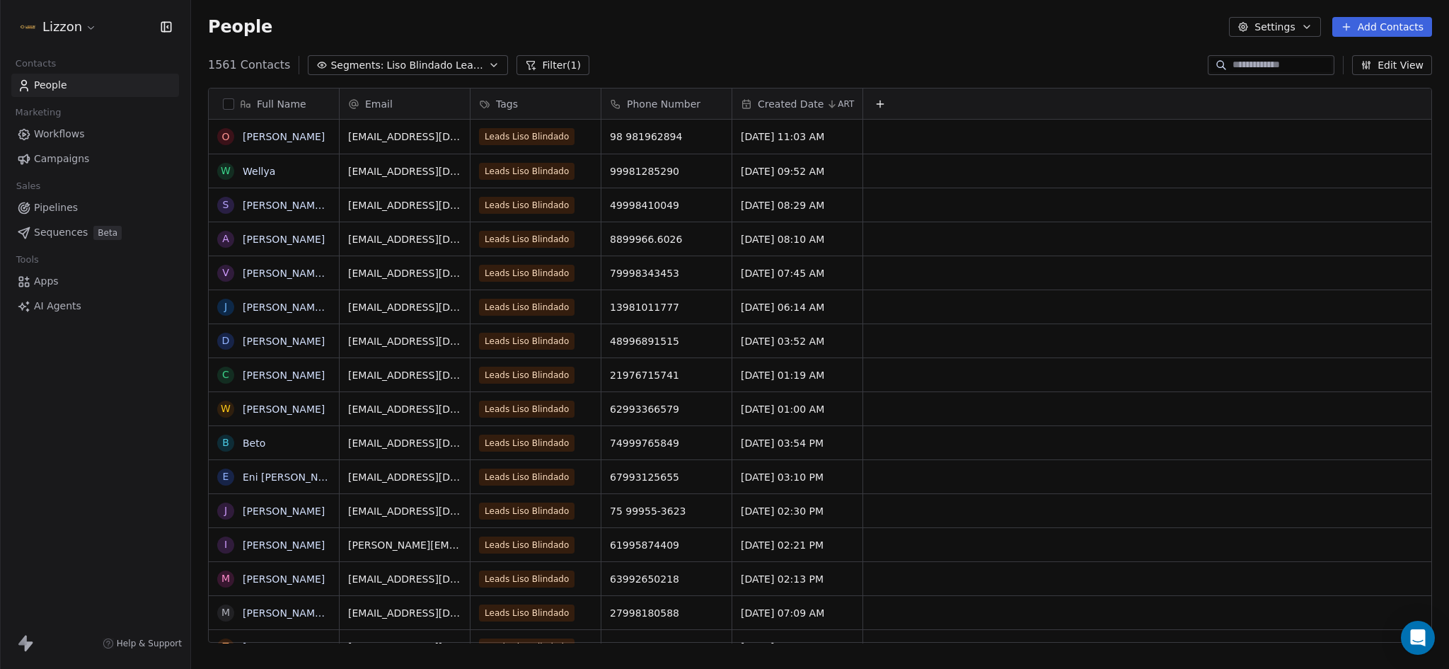
click at [579, 64] on div "1561 Contacts Segments: Liso Blindado Leads FORM Filter (1) Edit View" at bounding box center [820, 65] width 1258 height 23
click at [226, 105] on button "button" at bounding box center [228, 103] width 11 height 11
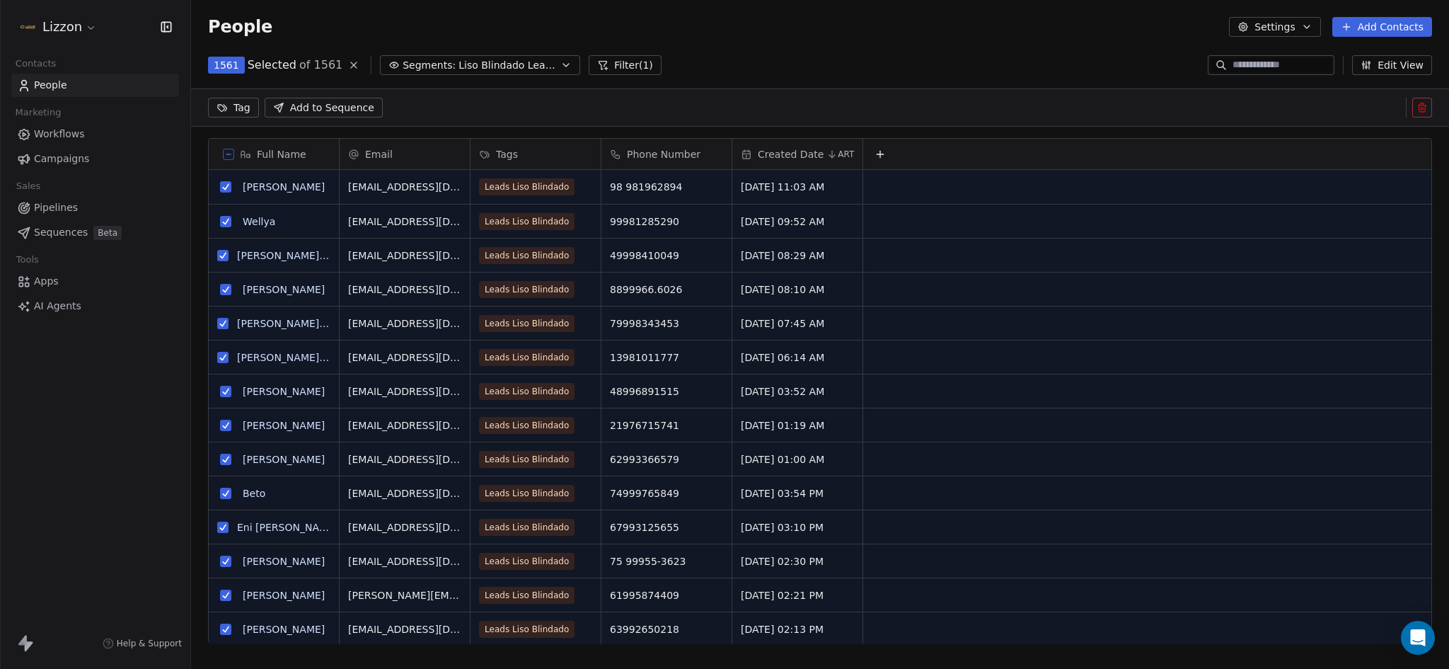
click at [1282, 28] on button "Settings" at bounding box center [1274, 27] width 91 height 20
click at [1275, 129] on span "Export" at bounding box center [1282, 125] width 33 height 15
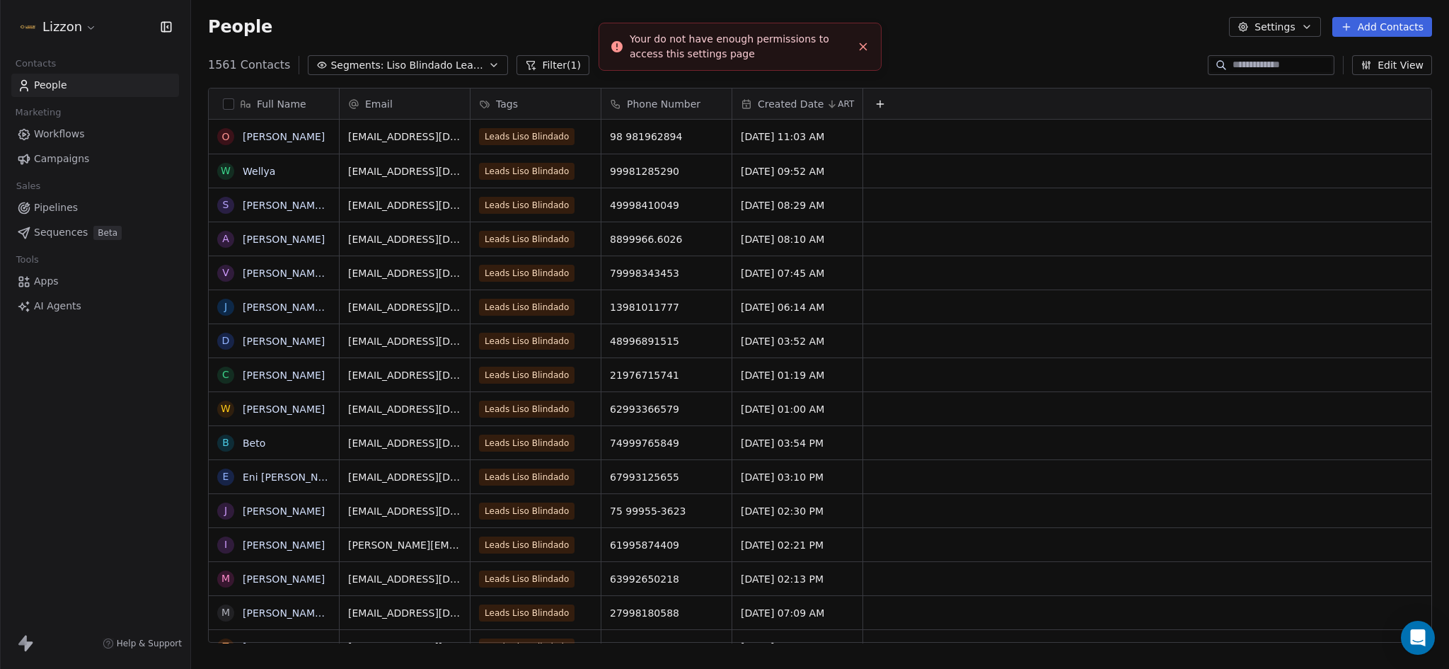
click at [229, 109] on div "Full Name" at bounding box center [272, 104] width 110 height 14
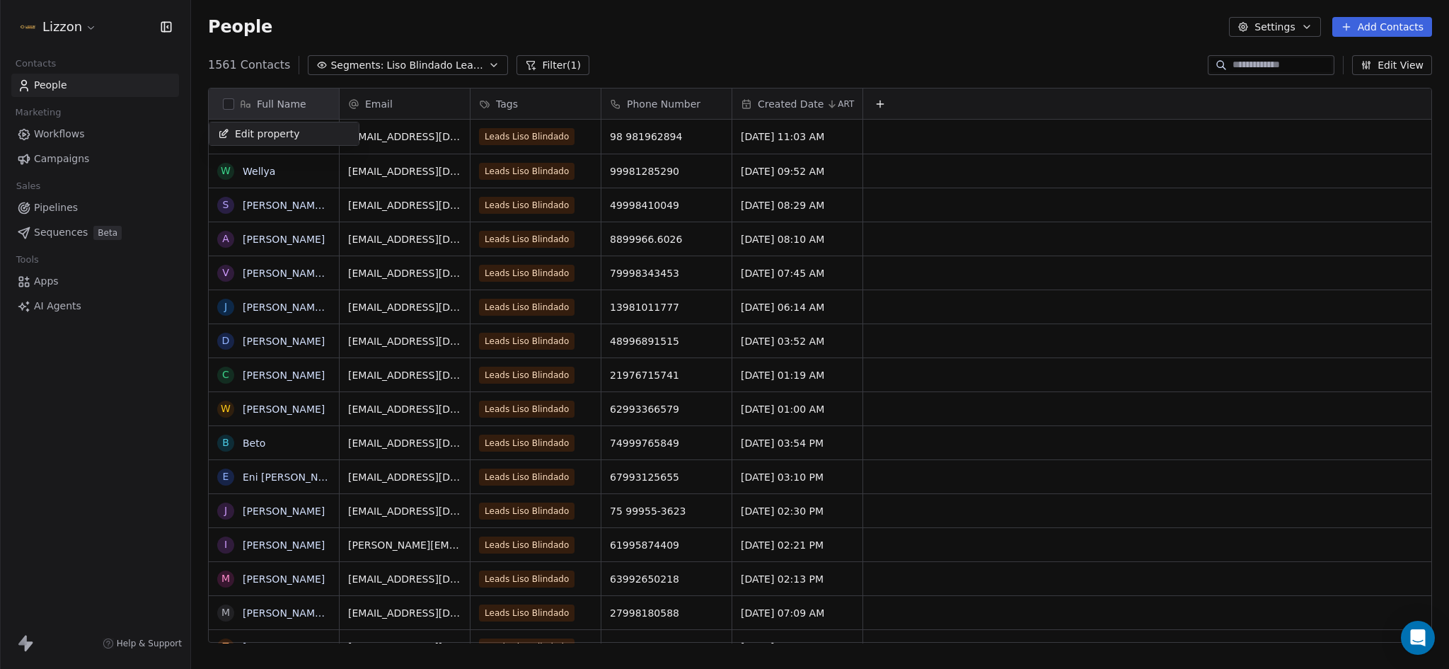
click at [205, 113] on html "Lizzon Contacts People Marketing Workflows Campaigns Sales Pipelines Sequences …" at bounding box center [724, 334] width 1449 height 669
click at [214, 109] on div "Full Name" at bounding box center [274, 103] width 130 height 30
click at [214, 109] on html "Lizzon Contacts People Marketing Workflows Campaigns Sales Pipelines Sequences …" at bounding box center [724, 334] width 1449 height 669
click at [225, 105] on button "button" at bounding box center [228, 103] width 11 height 11
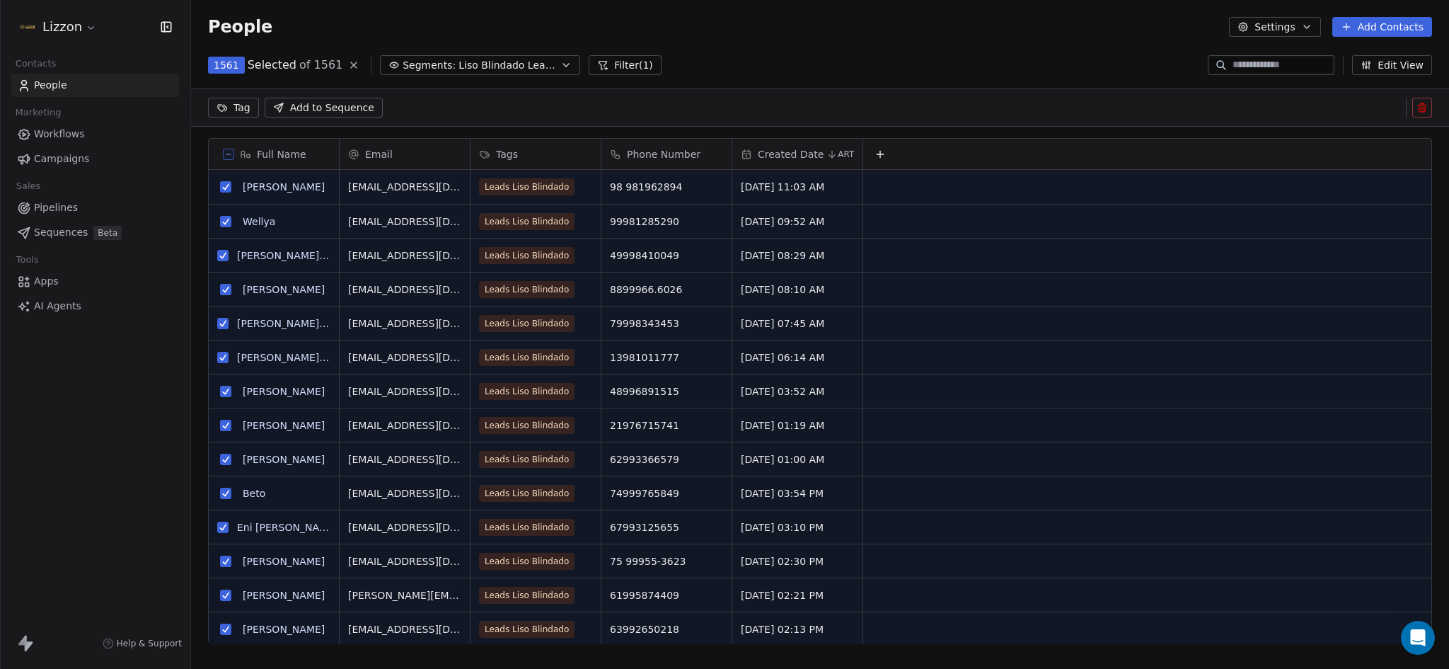
click at [710, 150] on div "Phone Number" at bounding box center [665, 154] width 110 height 14
click at [726, 114] on html "Lizzon Contacts People Marketing Workflows Campaigns Sales Pipelines Sequences …" at bounding box center [724, 334] width 1449 height 669
click at [224, 156] on button at bounding box center [228, 154] width 11 height 11
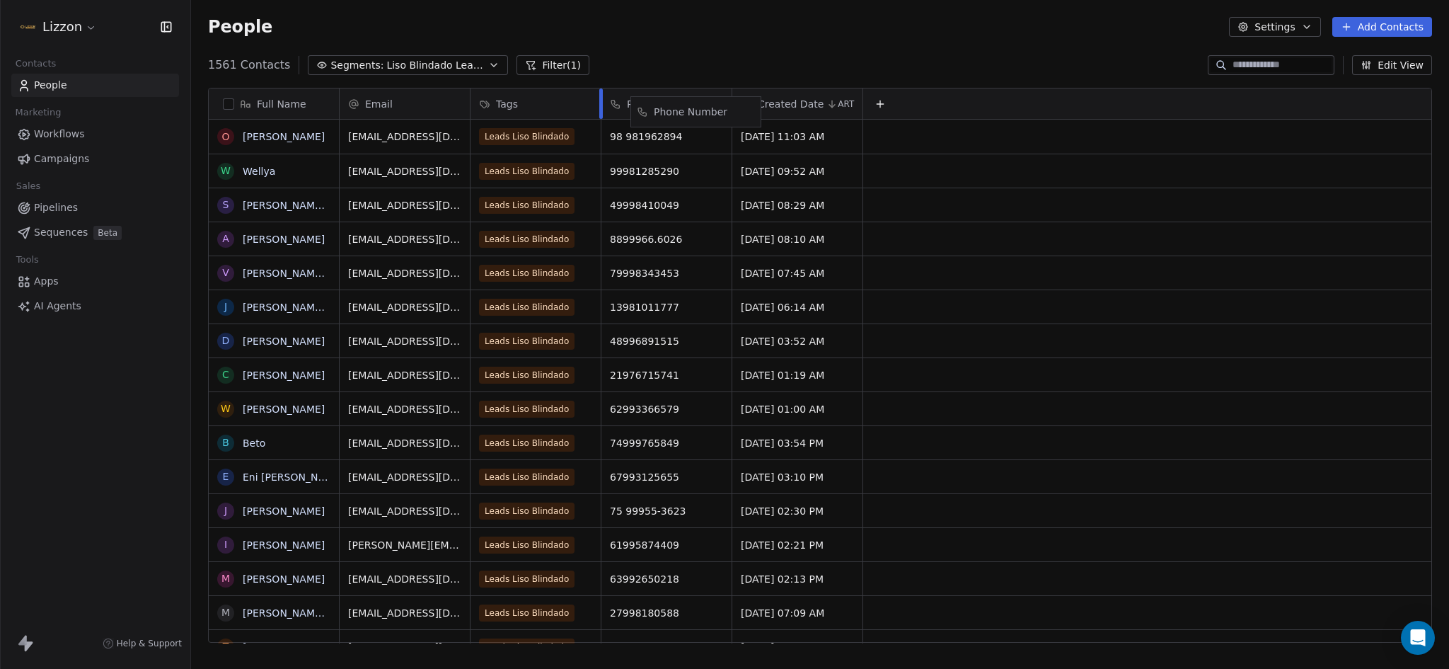
drag, startPoint x: 607, startPoint y: 110, endPoint x: 635, endPoint y: 118, distance: 29.4
click at [635, 118] on div "Full Name O [PERSON_NAME] W Wellya S [PERSON_NAME] [PERSON_NAME] A [PERSON_NAME…" at bounding box center [820, 365] width 1223 height 555
click at [1277, 30] on button "Settings" at bounding box center [1274, 27] width 91 height 20
click at [1280, 55] on span "Contact Properties" at bounding box center [1312, 57] width 92 height 15
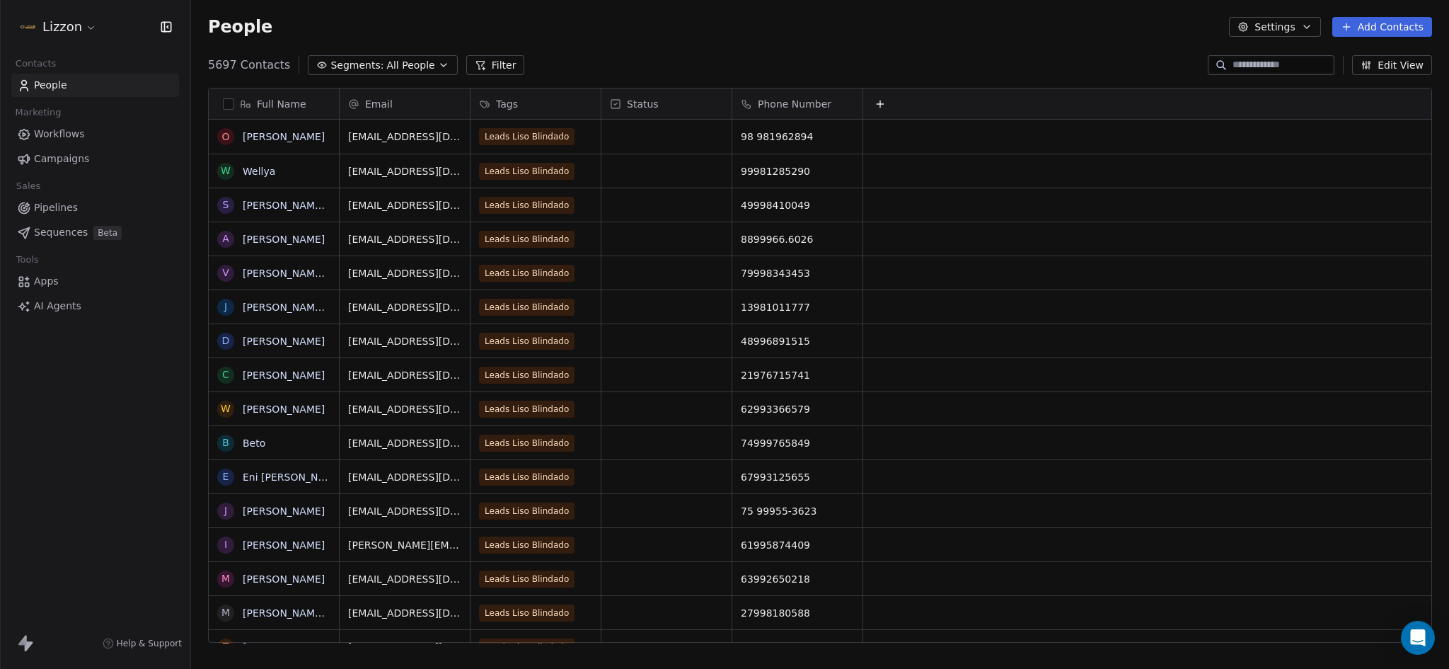
scroll to position [577, 1247]
click at [1315, 33] on button "Settings" at bounding box center [1274, 27] width 91 height 20
click at [1306, 120] on div "Export" at bounding box center [1303, 125] width 126 height 23
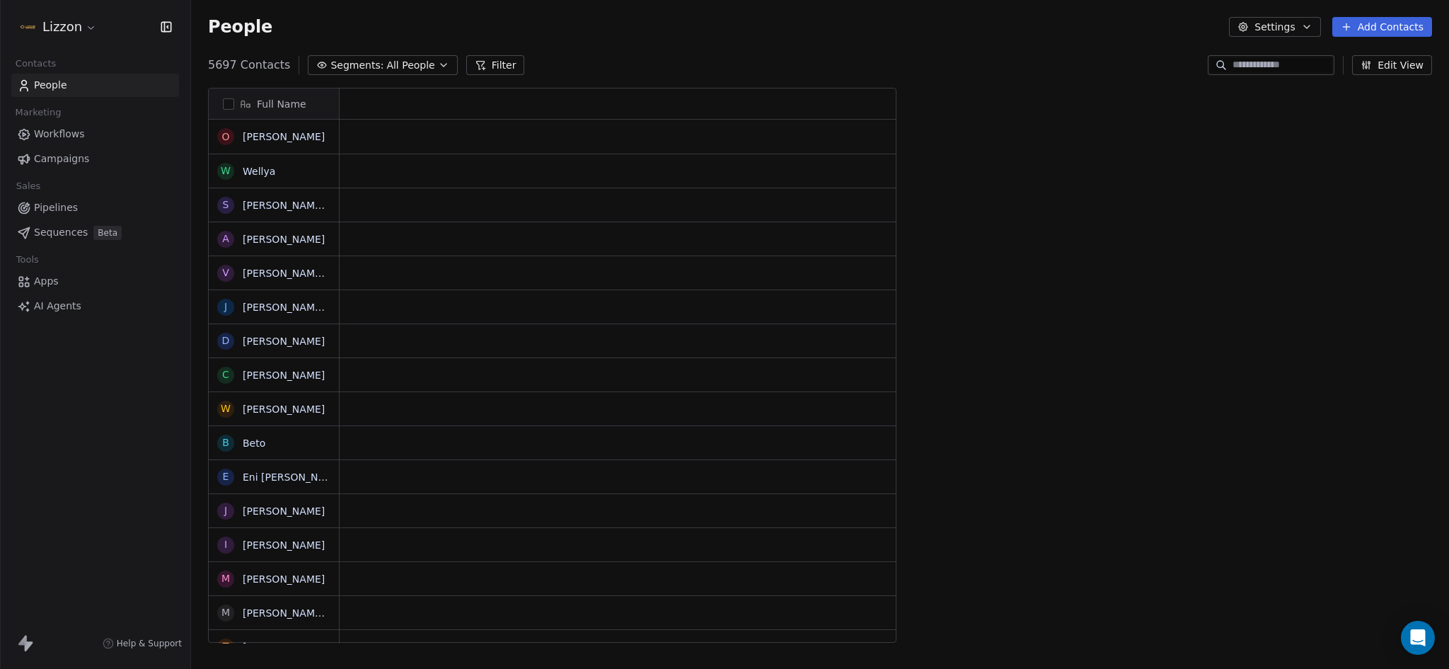
scroll to position [577, 1247]
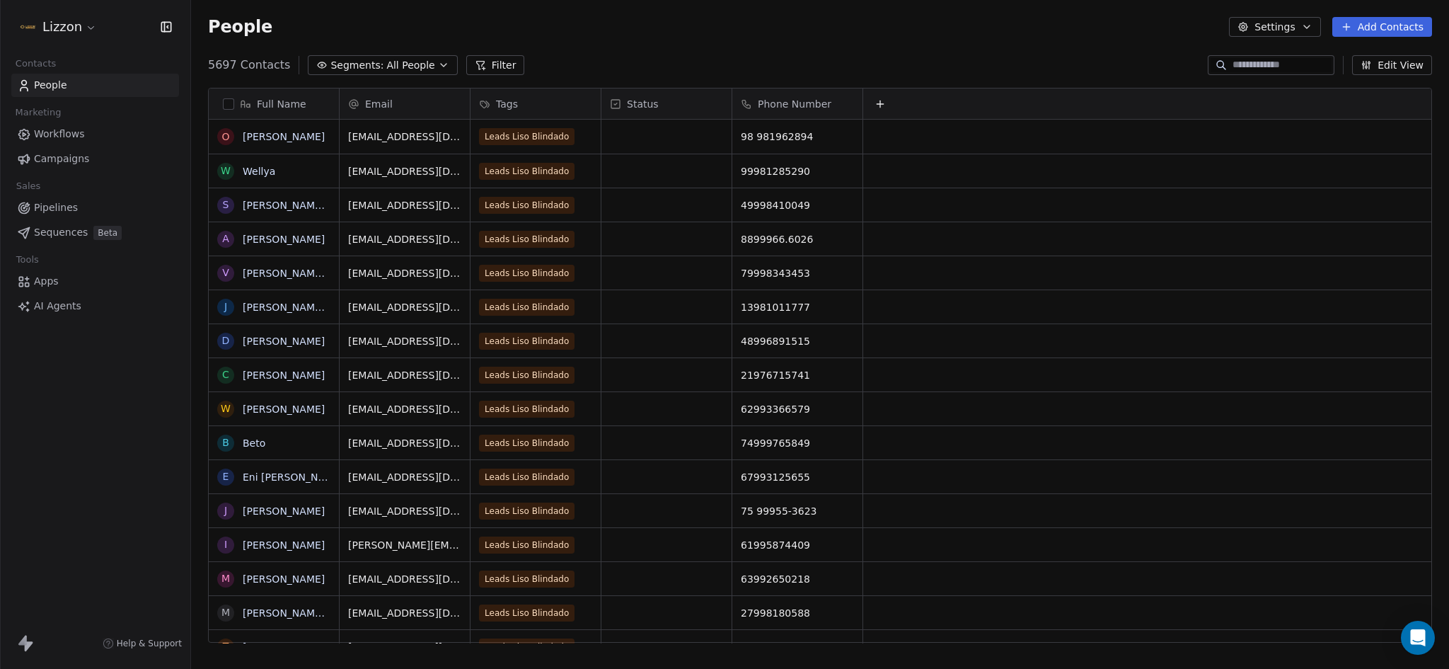
click at [1269, 21] on button "Settings" at bounding box center [1274, 27] width 91 height 20
click at [1277, 129] on span "Export" at bounding box center [1282, 125] width 33 height 15
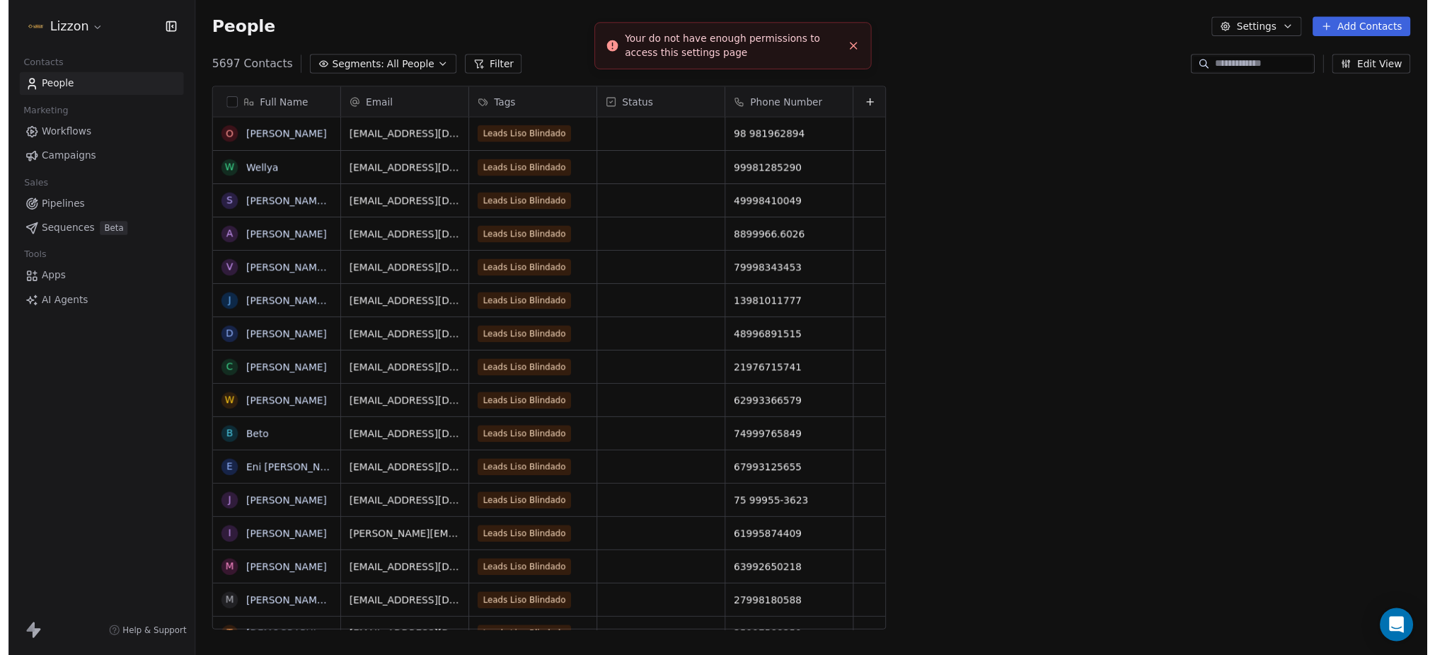
scroll to position [577, 1247]
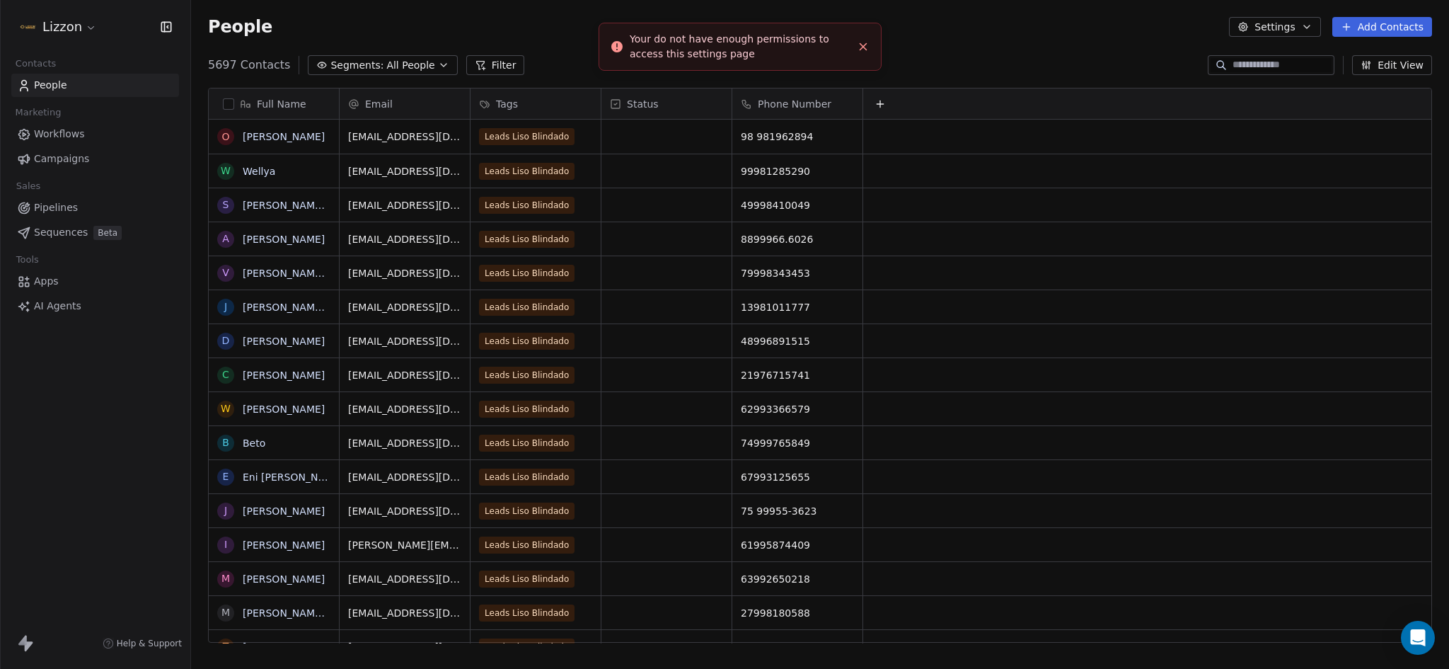
click at [860, 42] on icon "Close toast" at bounding box center [863, 46] width 13 height 13
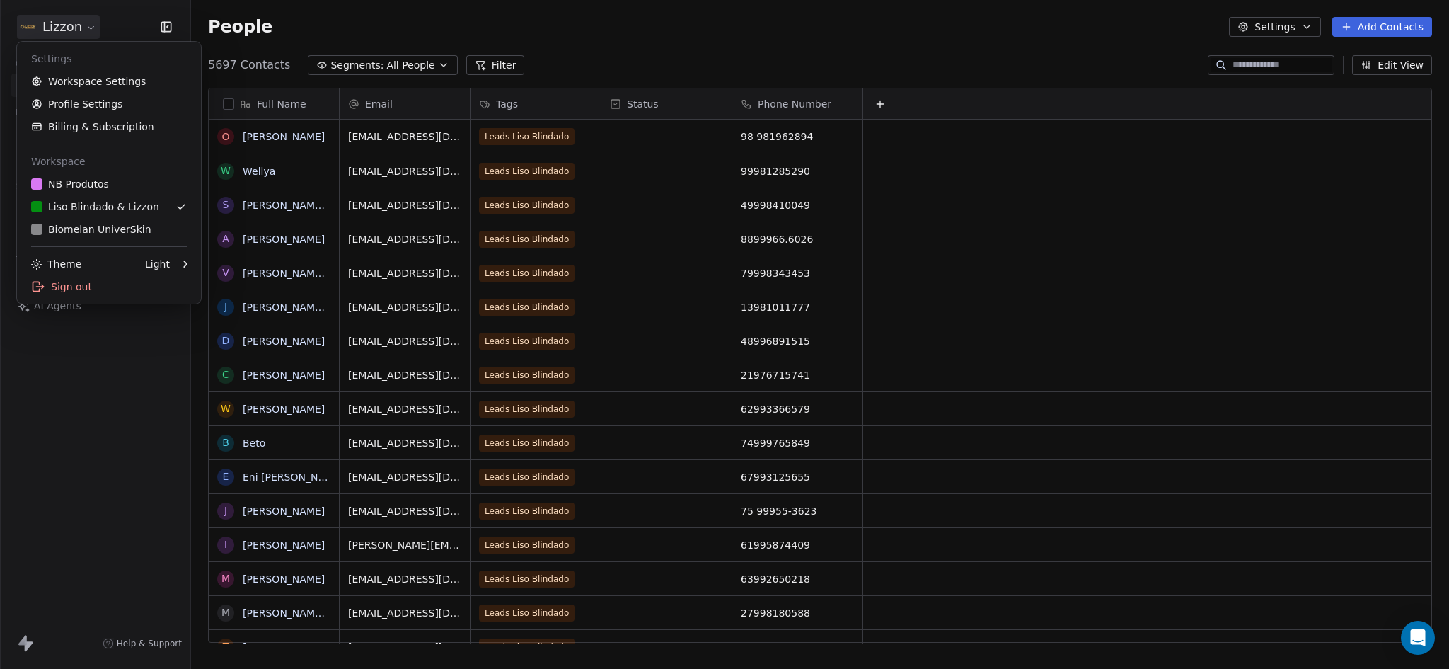
click at [54, 37] on html "Lizzon Contacts People Marketing Workflows Campaigns Sales Pipelines Sequences …" at bounding box center [724, 334] width 1449 height 669
click at [97, 178] on div "NB Produtos" at bounding box center [70, 184] width 78 height 14
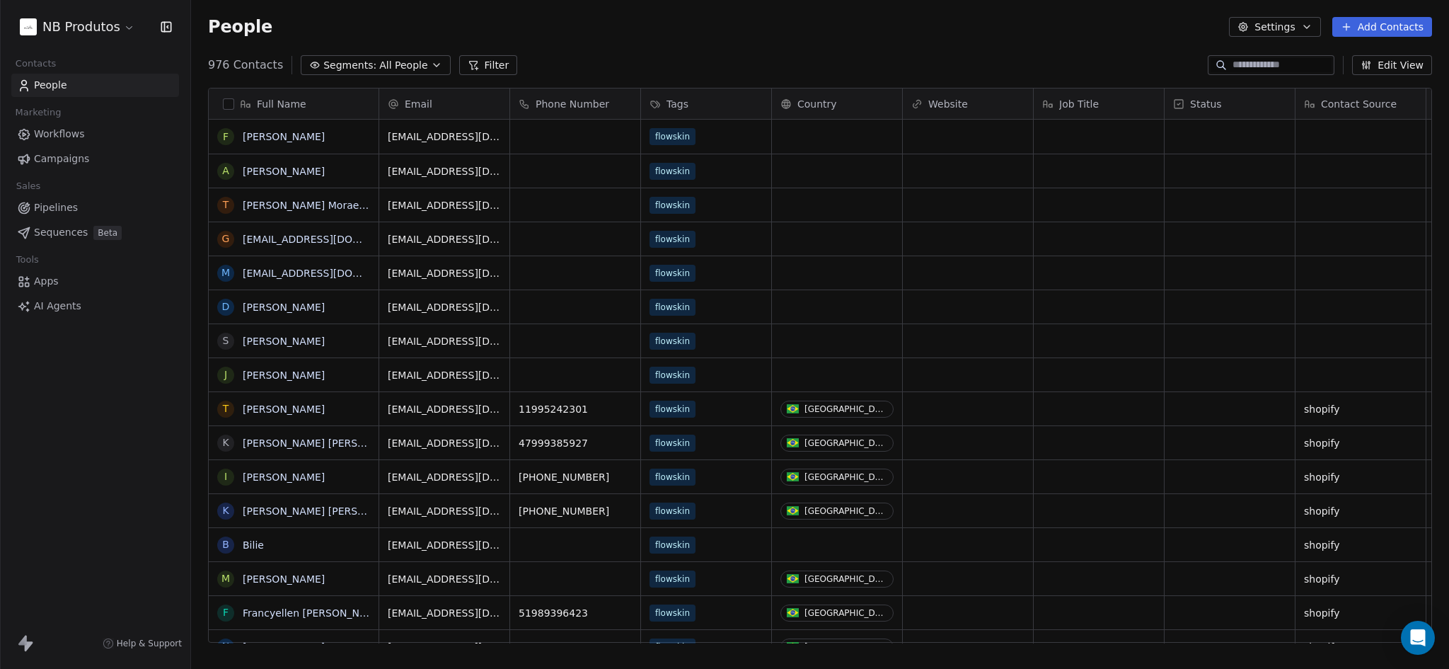
scroll to position [577, 1247]
click at [357, 57] on button "Segments: All People" at bounding box center [375, 65] width 149 height 20
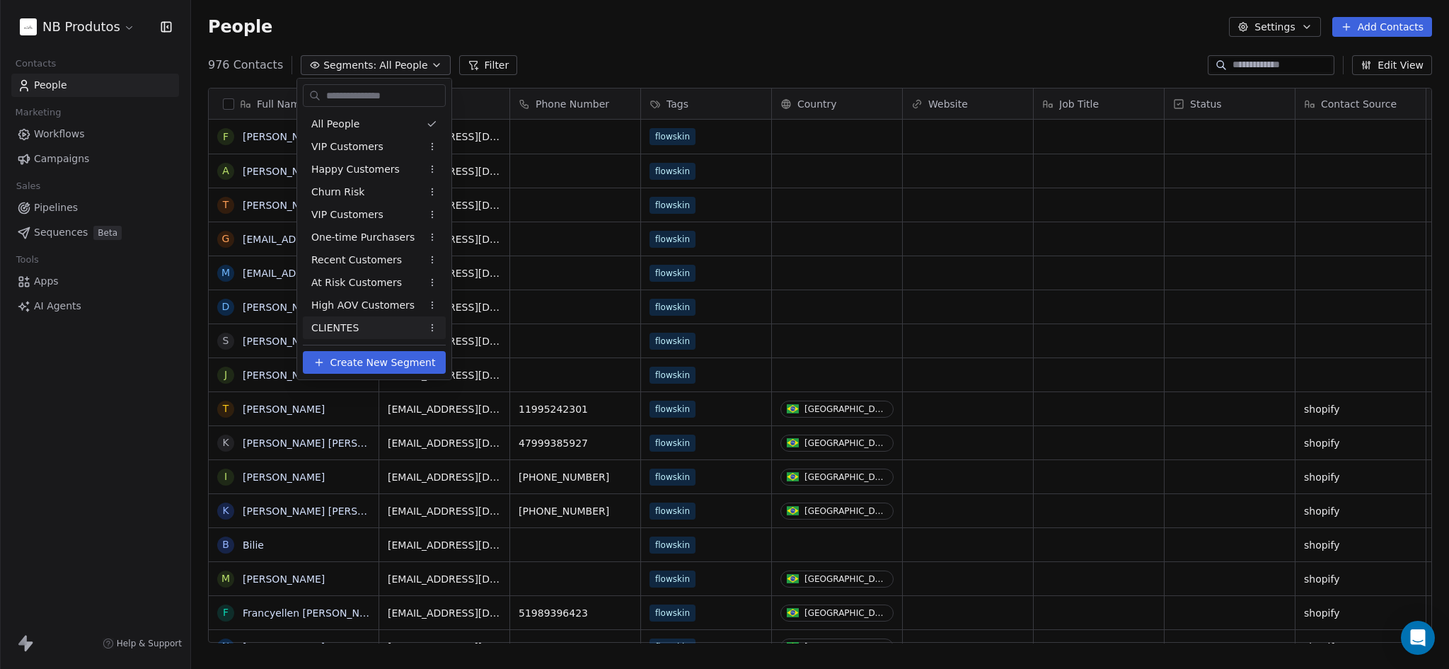
click at [351, 367] on span "Create New Segment" at bounding box center [382, 362] width 105 height 15
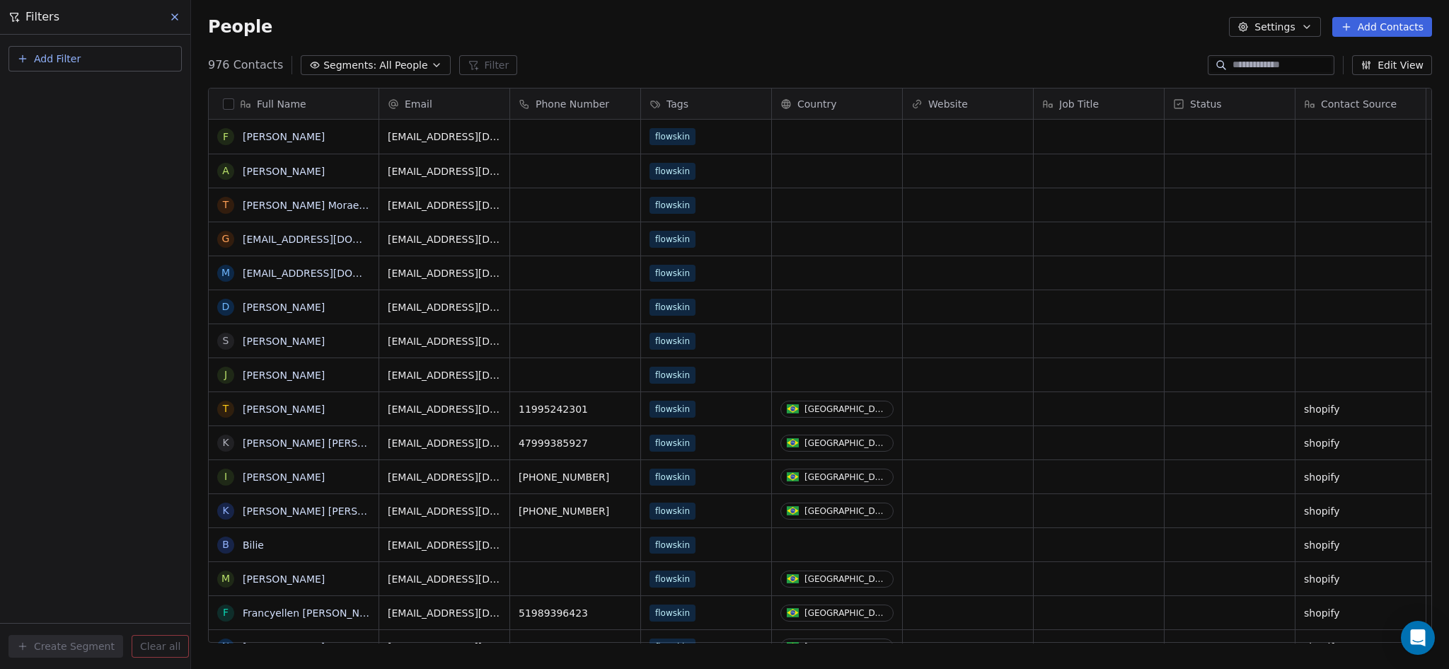
click at [71, 52] on span "Add Filter" at bounding box center [57, 59] width 47 height 15
click at [77, 98] on span "Contact properties" at bounding box center [69, 92] width 92 height 15
type input "***"
click at [111, 142] on div "Tags" at bounding box center [95, 143] width 144 height 14
click at [90, 150] on div "Includes" at bounding box center [95, 150] width 148 height 23
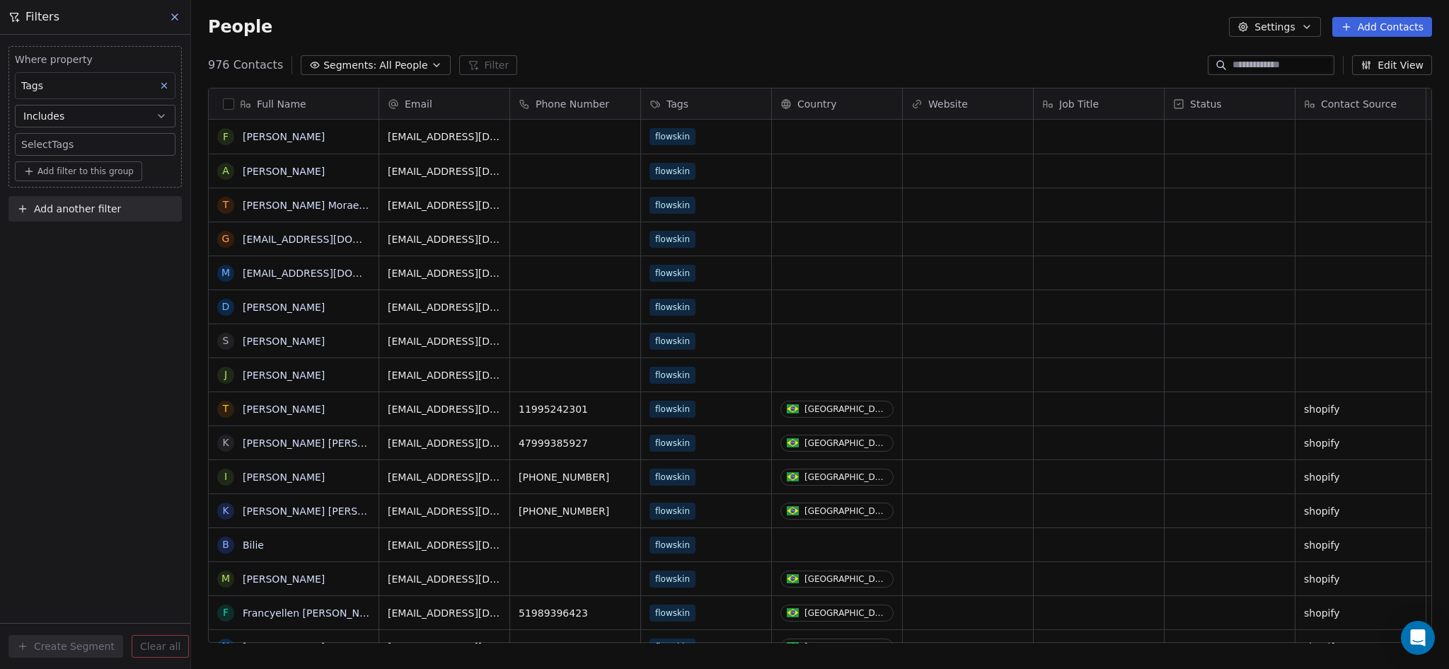
click at [81, 120] on button "Includes" at bounding box center [95, 116] width 161 height 23
click at [82, 170] on div "Includes all" at bounding box center [95, 173] width 148 height 23
click at [79, 175] on span "Add filter to this group" at bounding box center [86, 171] width 96 height 11
drag, startPoint x: 92, startPoint y: 173, endPoint x: 88, endPoint y: 165, distance: 9.2
click at [92, 173] on html "NB Produtos Contacts People Marketing Workflows Campaigns Sales Pipelines Seque…" at bounding box center [724, 334] width 1449 height 669
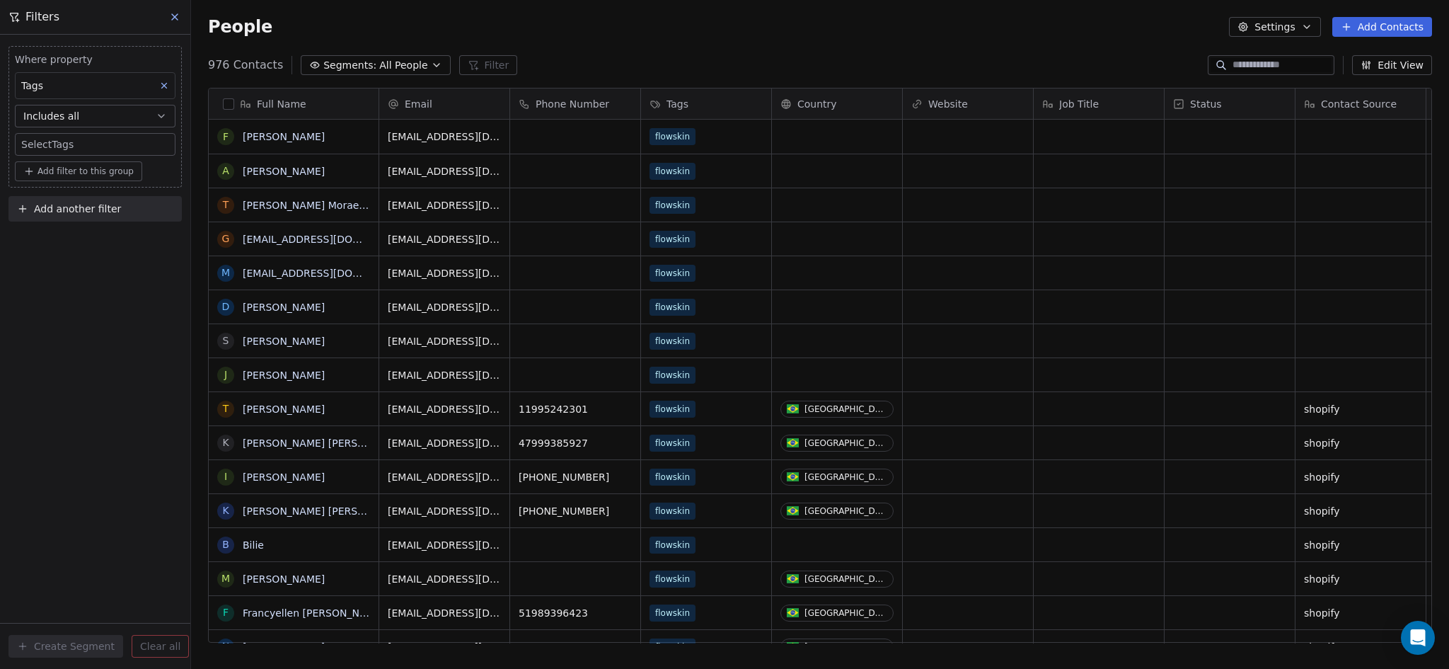
click at [81, 146] on body "NB Produtos Contacts People Marketing Workflows Campaigns Sales Pipelines Seque…" at bounding box center [724, 334] width 1449 height 669
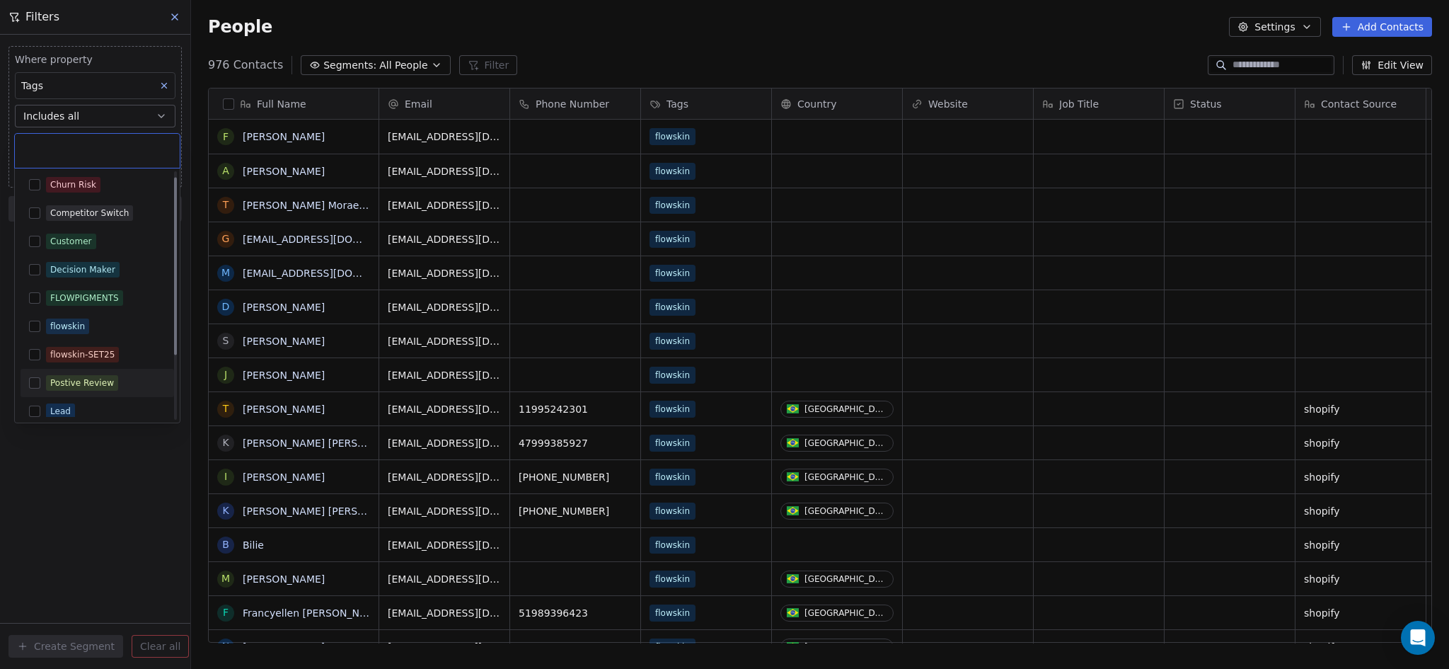
scroll to position [0, 0]
click at [67, 364] on div "flowskin-SET25" at bounding box center [82, 358] width 64 height 13
click at [57, 499] on html "NB Produtos Contacts People Marketing Workflows Campaigns Sales Pipelines Seque…" at bounding box center [724, 334] width 1449 height 669
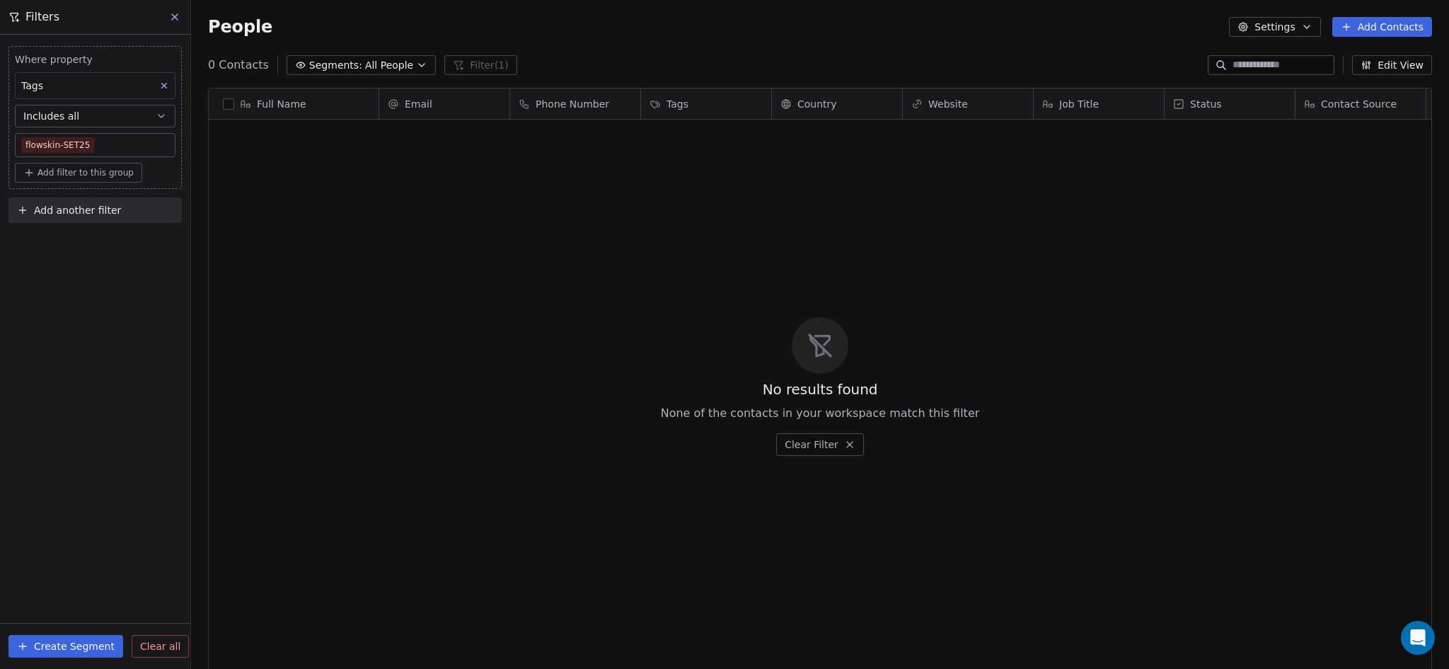
scroll to position [577, 1247]
click at [32, 644] on button "Create Segment" at bounding box center [65, 646] width 115 height 23
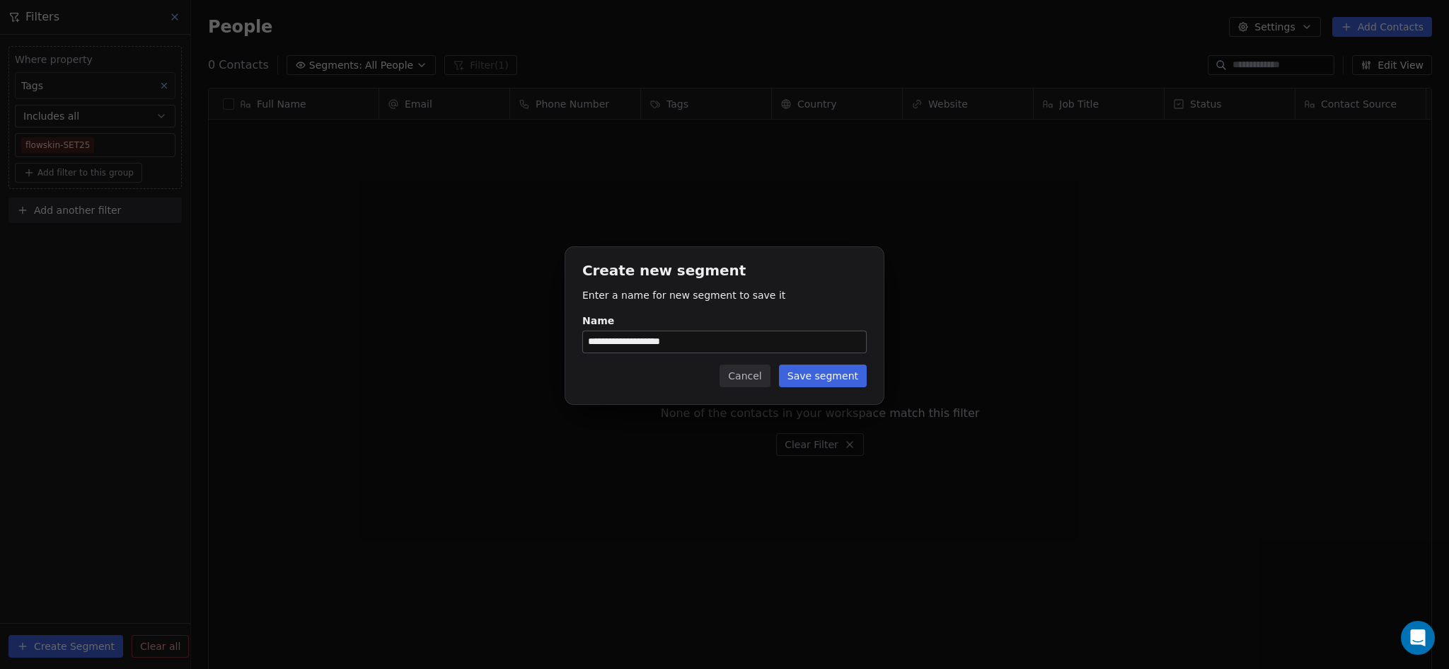
type input "**********"
click at [815, 374] on button "Save segment" at bounding box center [823, 375] width 88 height 23
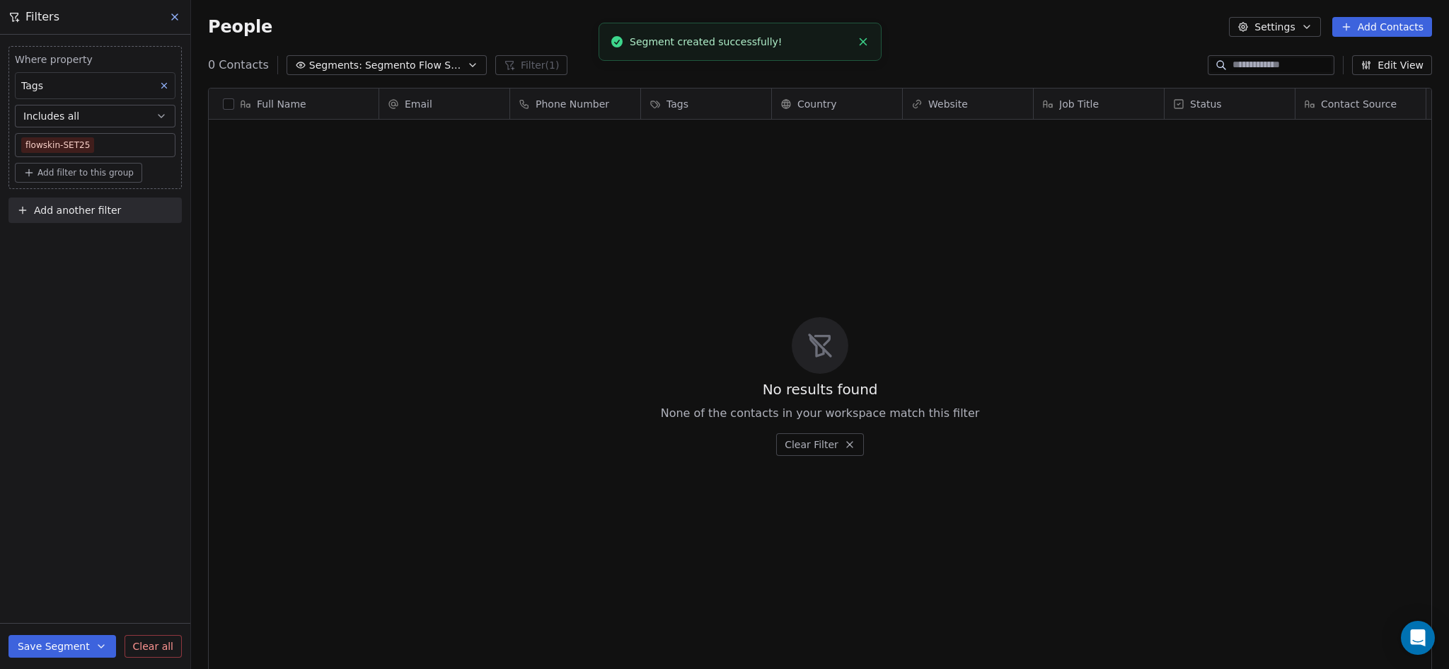
click at [47, 655] on button "Save Segment" at bounding box center [62, 646] width 108 height 23
drag, startPoint x: 793, startPoint y: 291, endPoint x: 991, endPoint y: 199, distance: 217.8
click at [793, 291] on div "No results found None of the contacts in your workspace match this filter Clear…" at bounding box center [820, 385] width 1223 height 527
click at [179, 18] on icon at bounding box center [174, 16] width 11 height 11
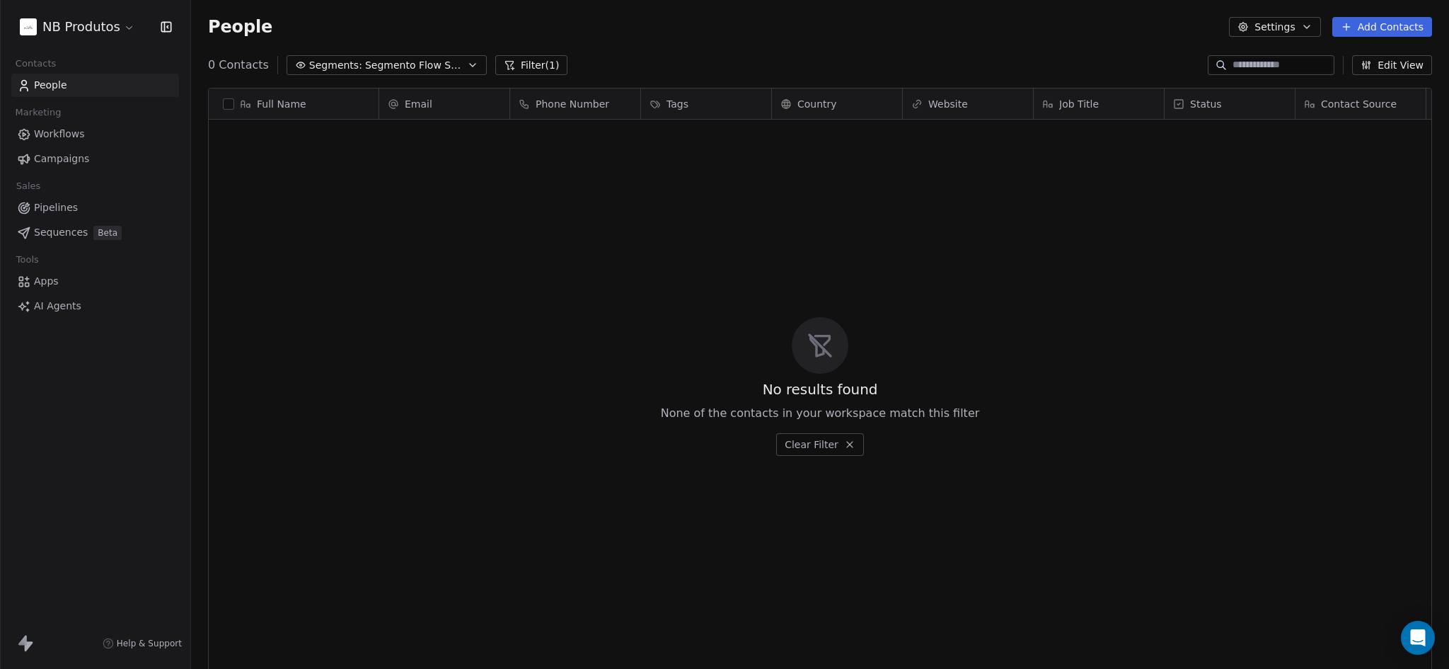
click at [79, 290] on link "Apps" at bounding box center [95, 281] width 168 height 23
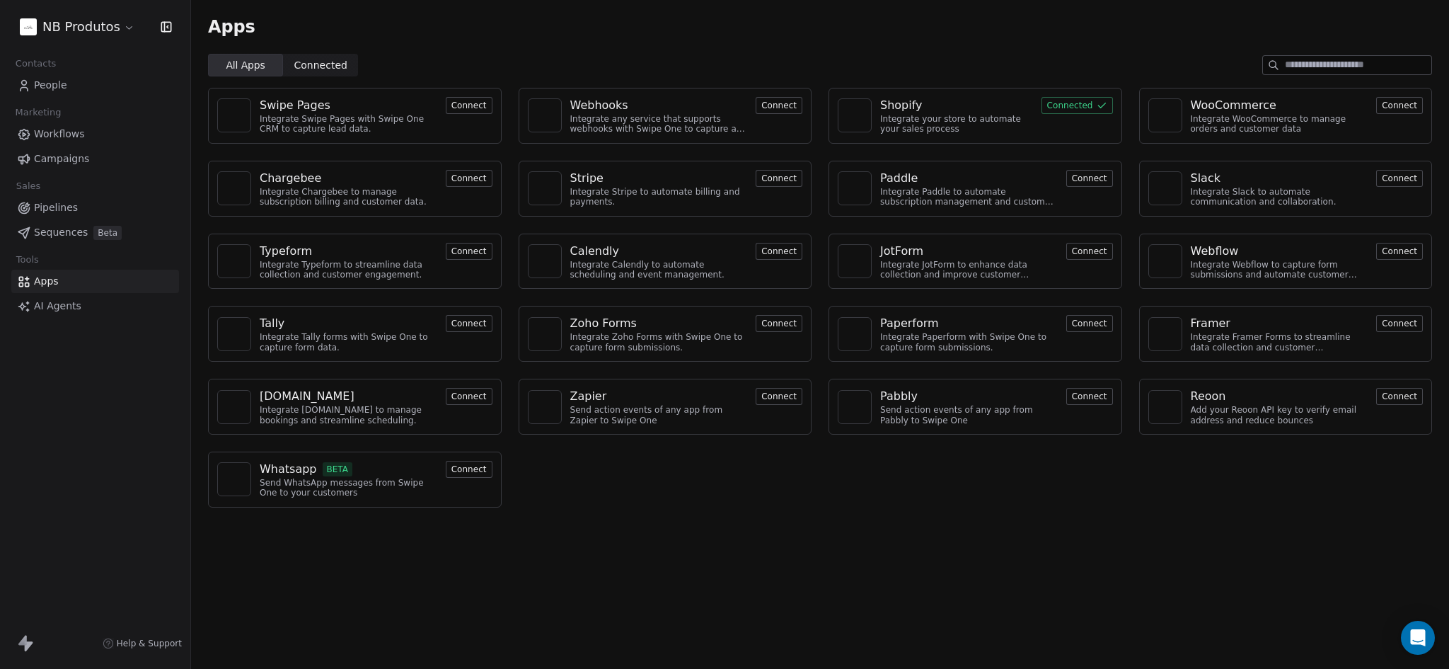
click at [785, 96] on div "Webhooks Integrate any service that supports webhooks with Swipe One to capture…" at bounding box center [666, 116] width 294 height 56
click at [782, 102] on button "Connect" at bounding box center [779, 105] width 47 height 17
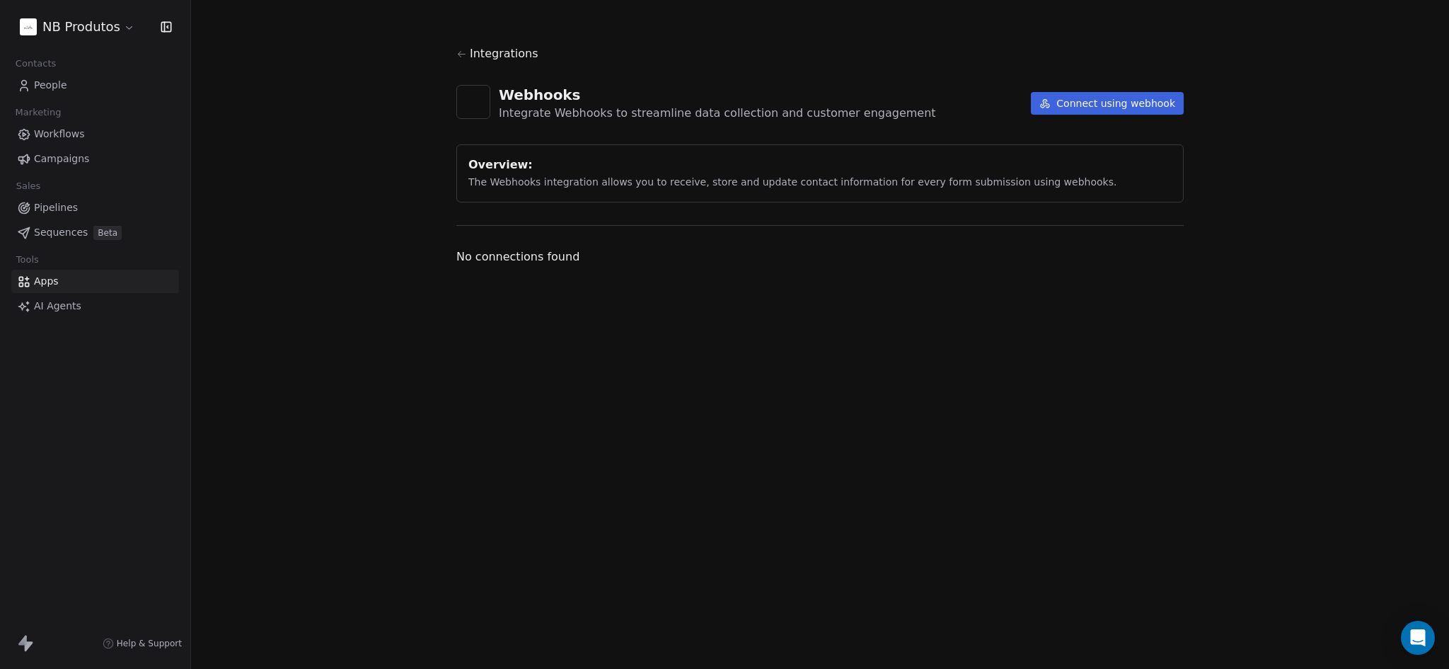
click at [1097, 92] on button "Connect using webhook" at bounding box center [1107, 103] width 153 height 23
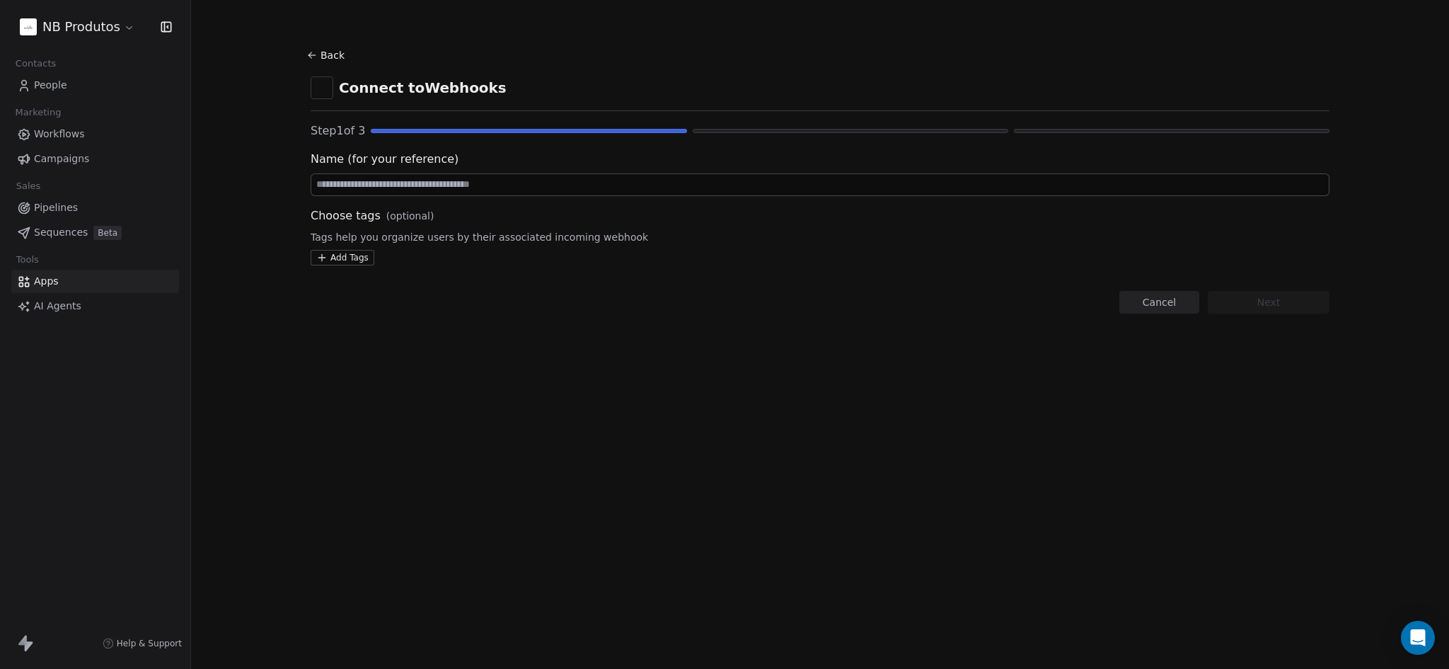
drag, startPoint x: 446, startPoint y: 195, endPoint x: 440, endPoint y: 190, distance: 8.0
click at [440, 190] on div "Name (for your reference) Choose tags (optional) Tags help you organize users b…" at bounding box center [820, 208] width 1019 height 115
click at [440, 189] on input at bounding box center [820, 184] width 1018 height 21
type input "**********"
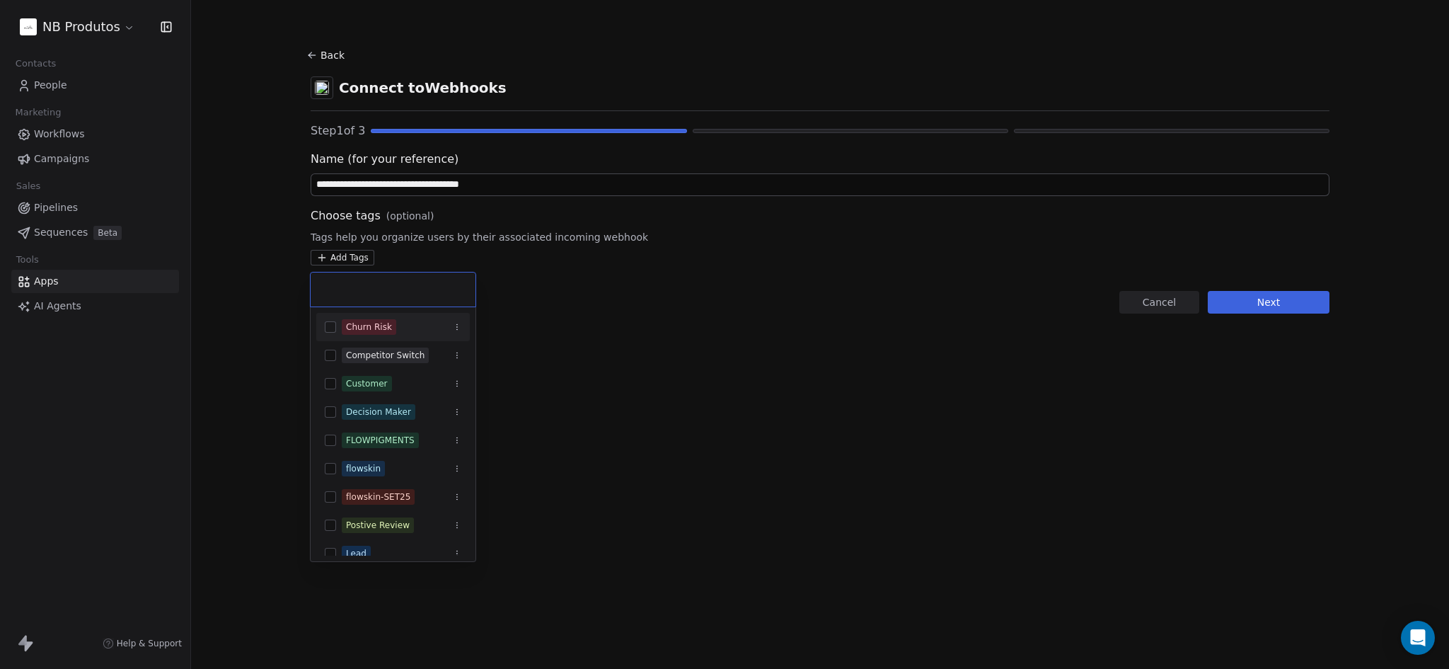
click at [321, 260] on html "**********" at bounding box center [724, 334] width 1449 height 669
click at [350, 502] on div "flowskin-SET25" at bounding box center [378, 496] width 64 height 13
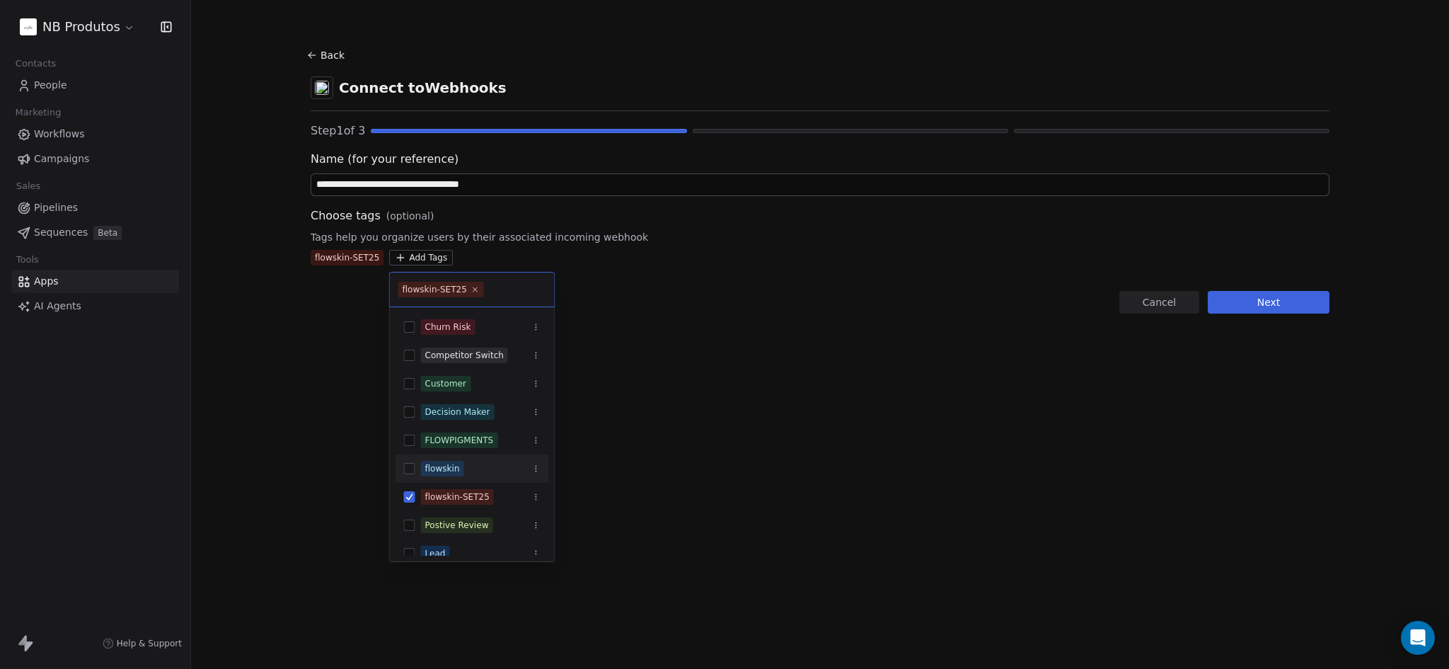
drag, startPoint x: 1003, startPoint y: 225, endPoint x: 1039, endPoint y: 232, distance: 36.8
click at [1003, 225] on html "**********" at bounding box center [724, 334] width 1449 height 669
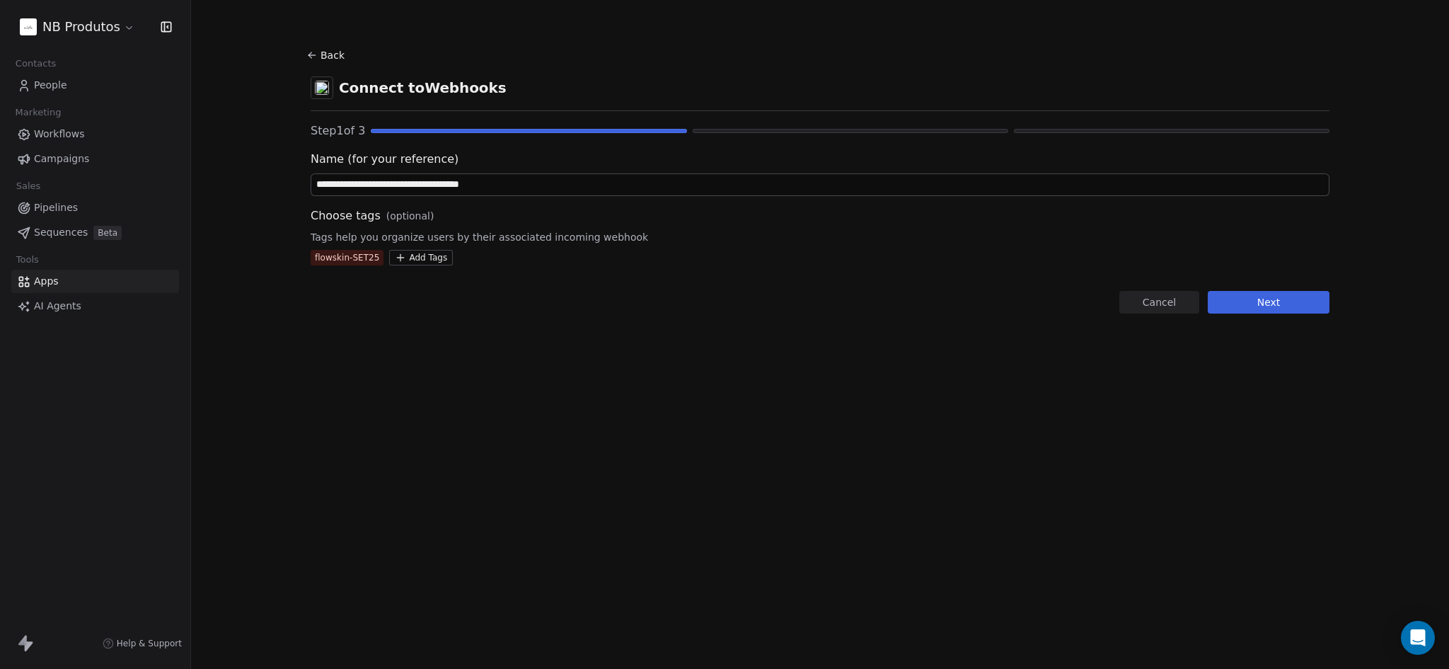
click at [1239, 297] on button "Next" at bounding box center [1269, 302] width 122 height 23
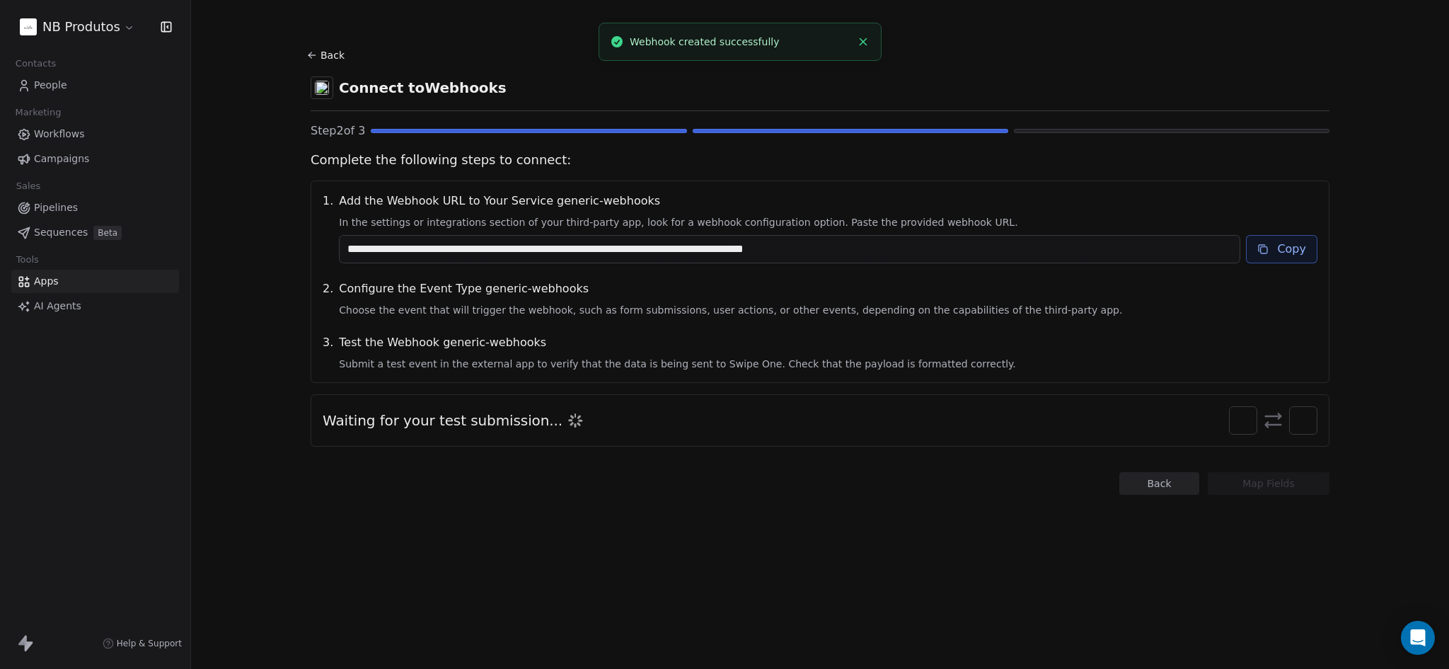
click at [1289, 240] on button "Copy" at bounding box center [1281, 249] width 71 height 28
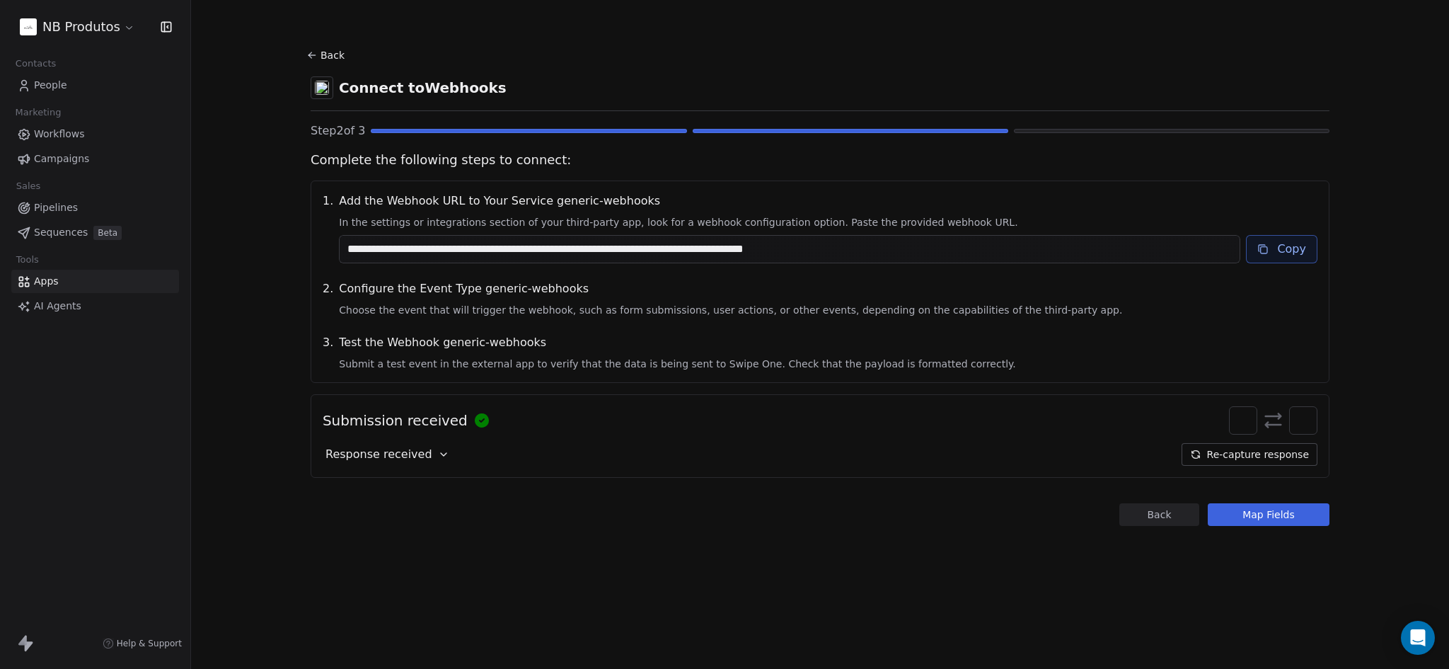
click at [435, 468] on div "Submission received Response received Re-capture response" at bounding box center [820, 435] width 1019 height 83
click at [438, 459] on icon at bounding box center [443, 454] width 11 height 11
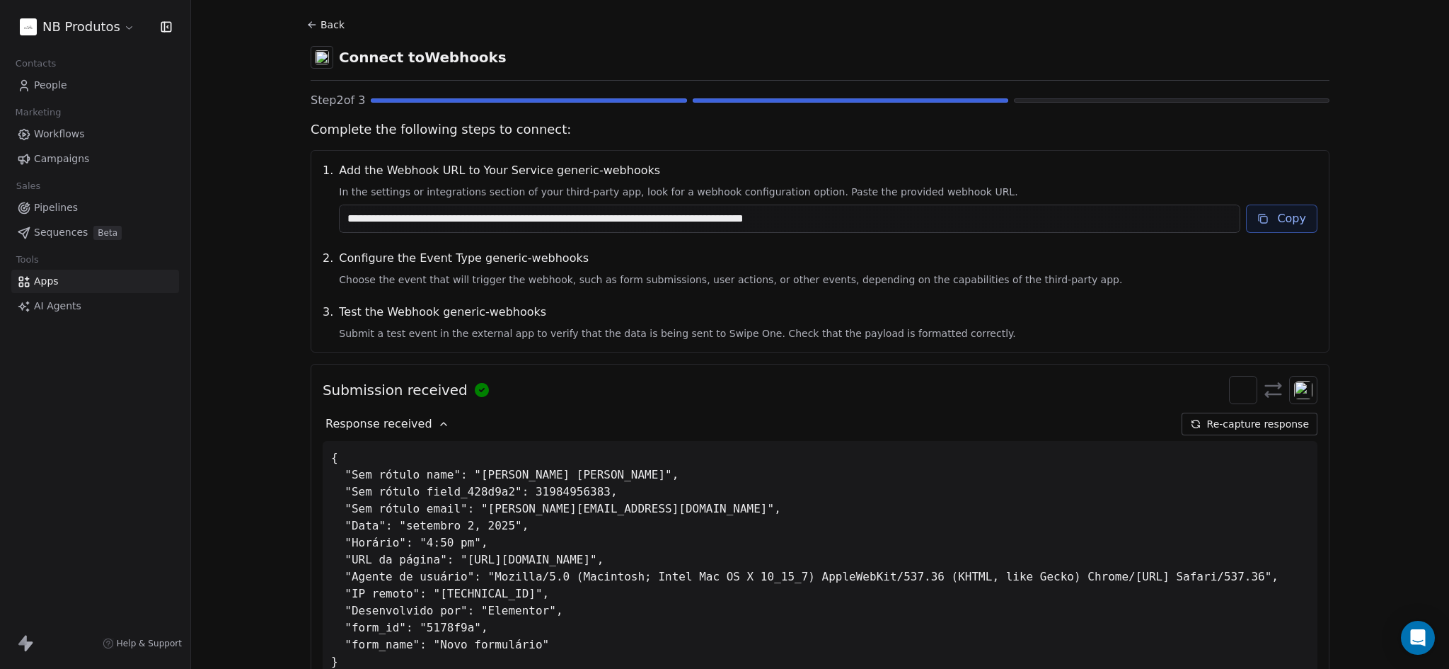
scroll to position [108, 0]
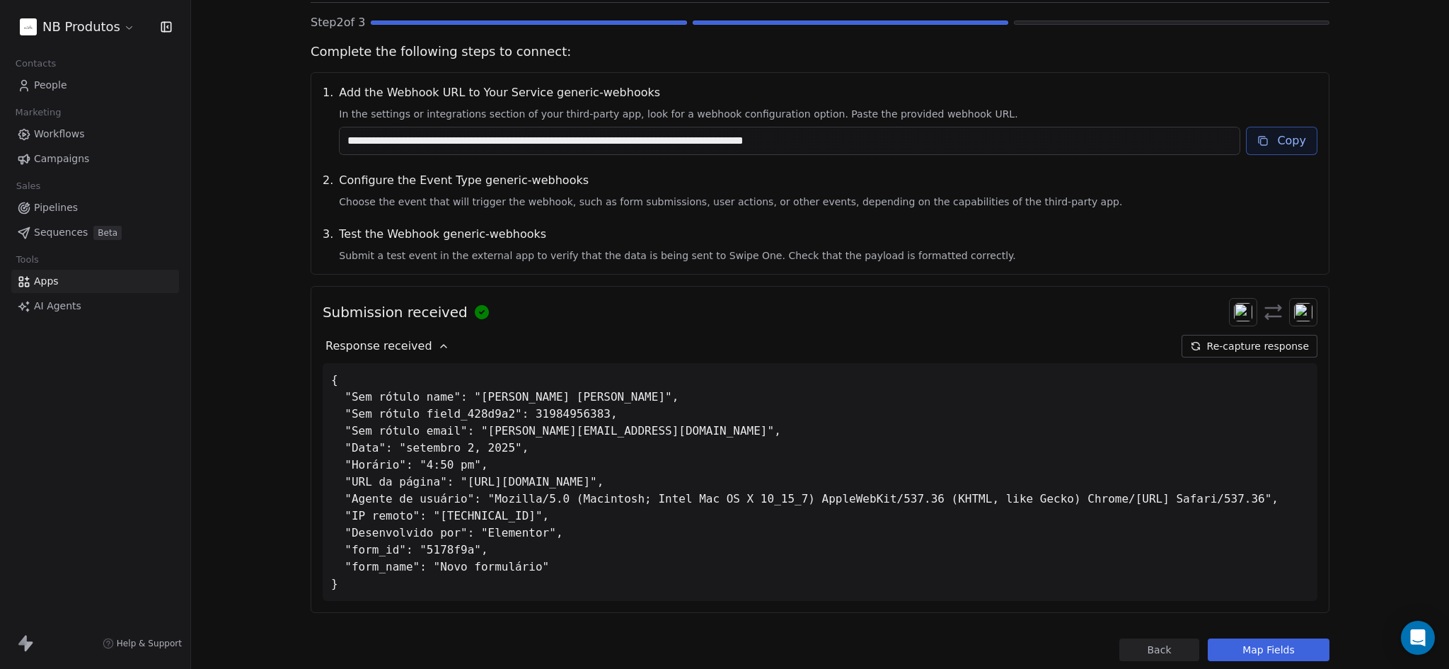
click at [1230, 646] on button "Map Fields" at bounding box center [1269, 649] width 122 height 23
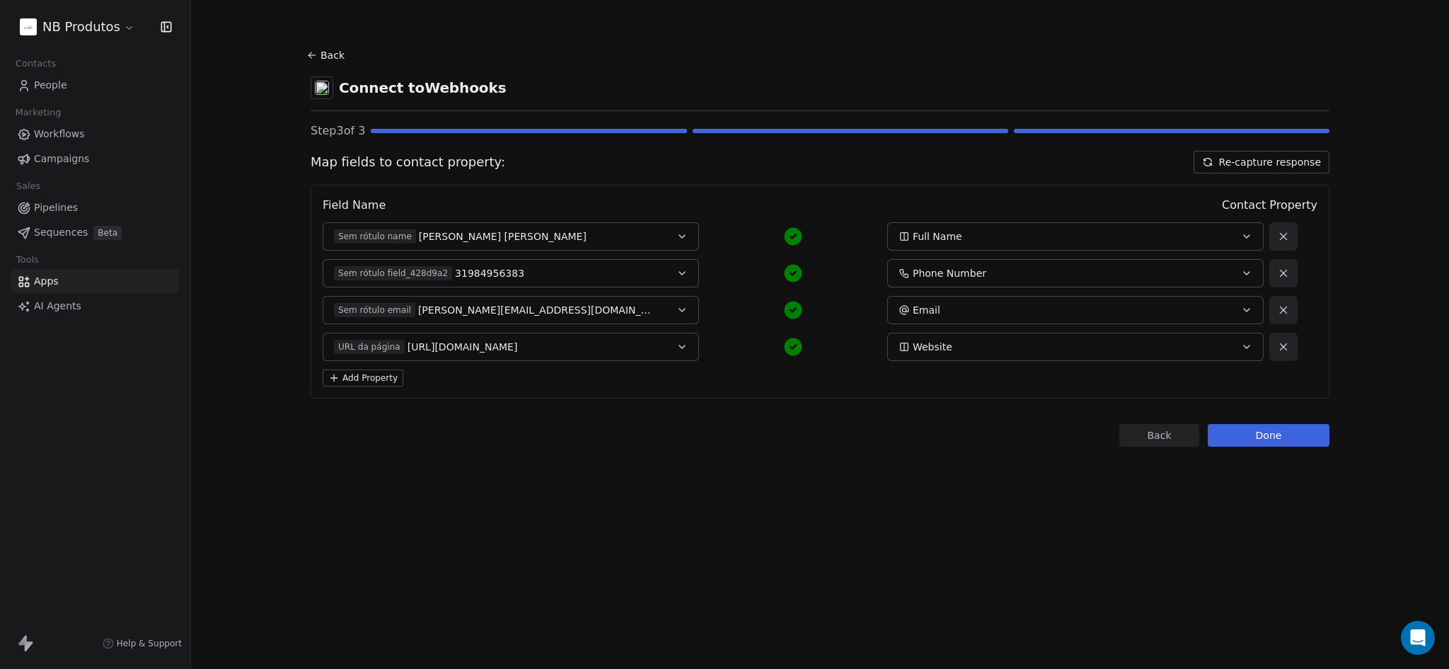
scroll to position [0, 0]
click at [493, 244] on button "Sem rótulo name Kennedy Rodrigues" at bounding box center [511, 236] width 376 height 28
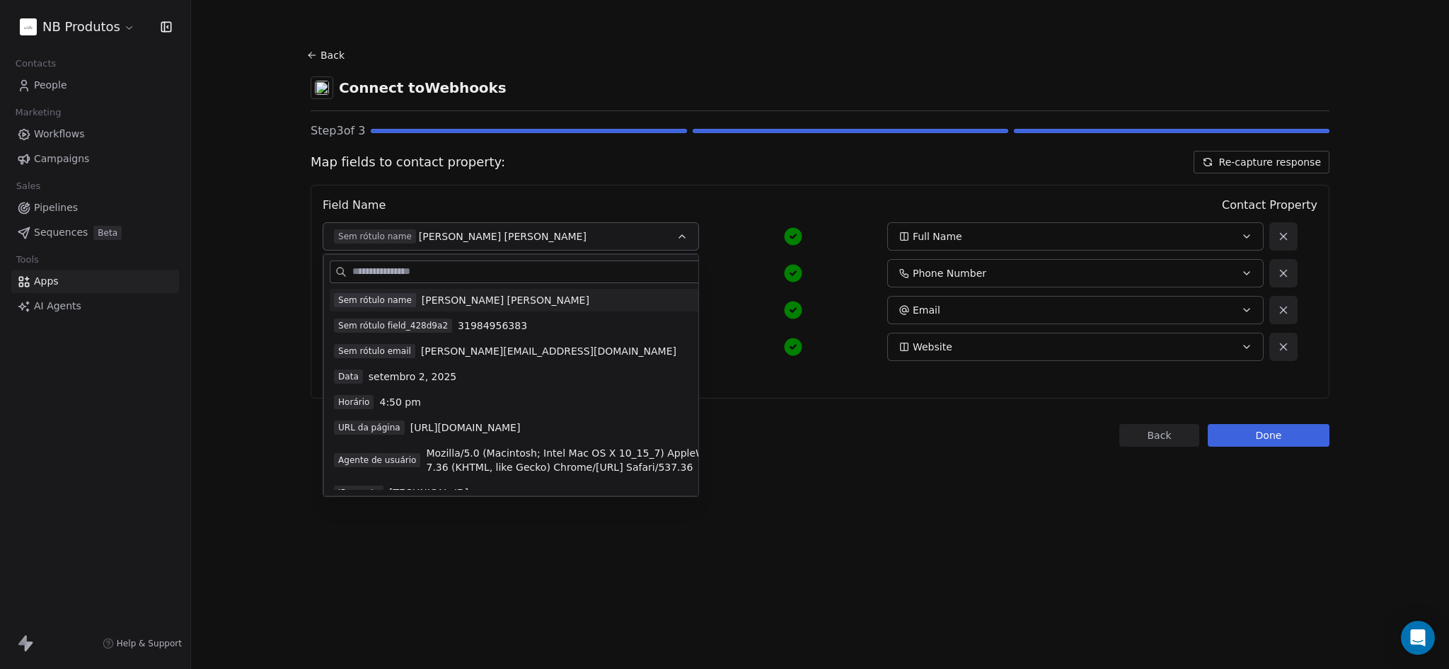
click at [493, 244] on button "Sem rótulo name Kennedy Rodrigues" at bounding box center [511, 236] width 376 height 28
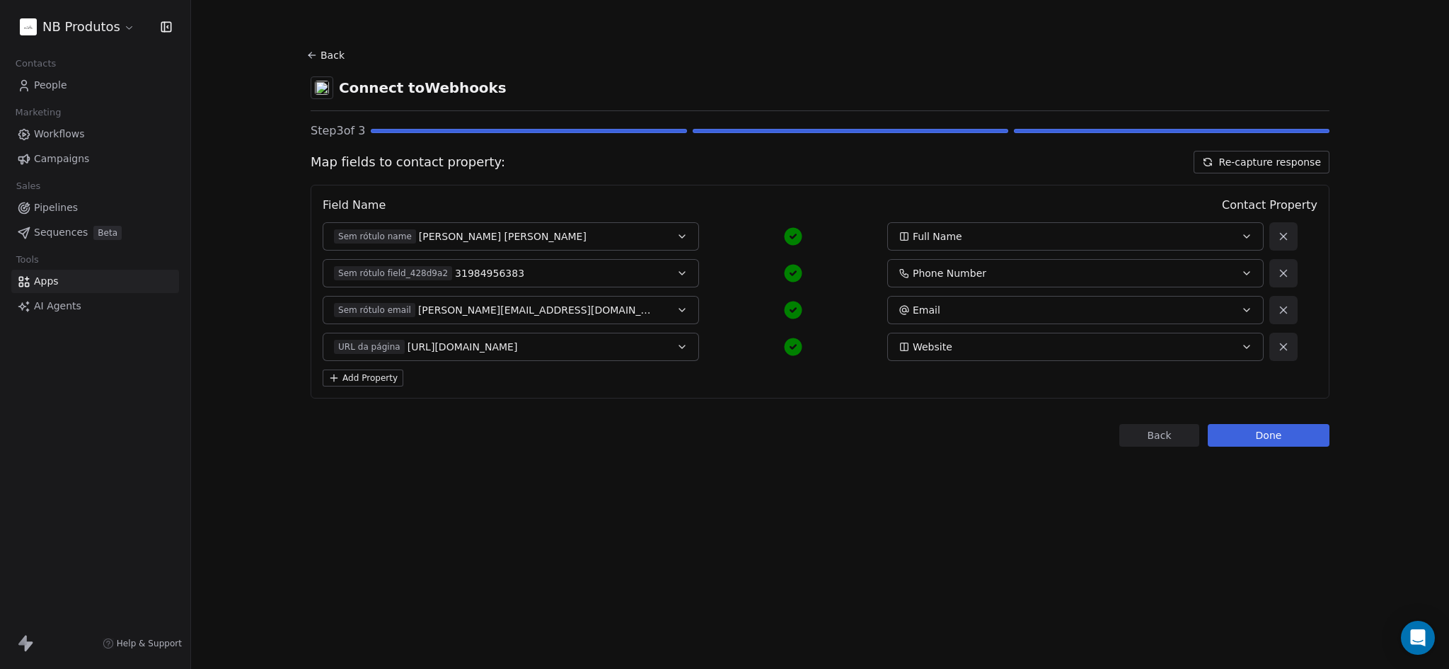
click at [1268, 444] on button "Done" at bounding box center [1269, 435] width 122 height 23
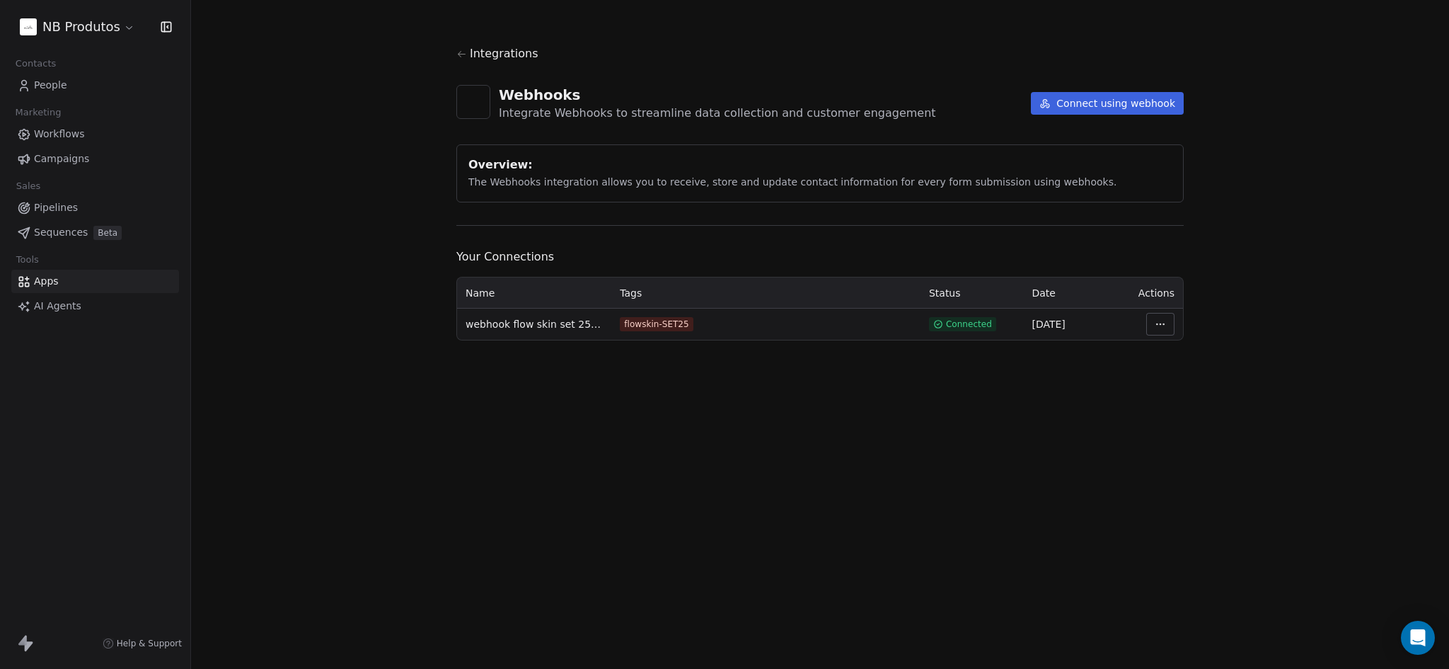
click at [95, 86] on link "People" at bounding box center [95, 85] width 168 height 23
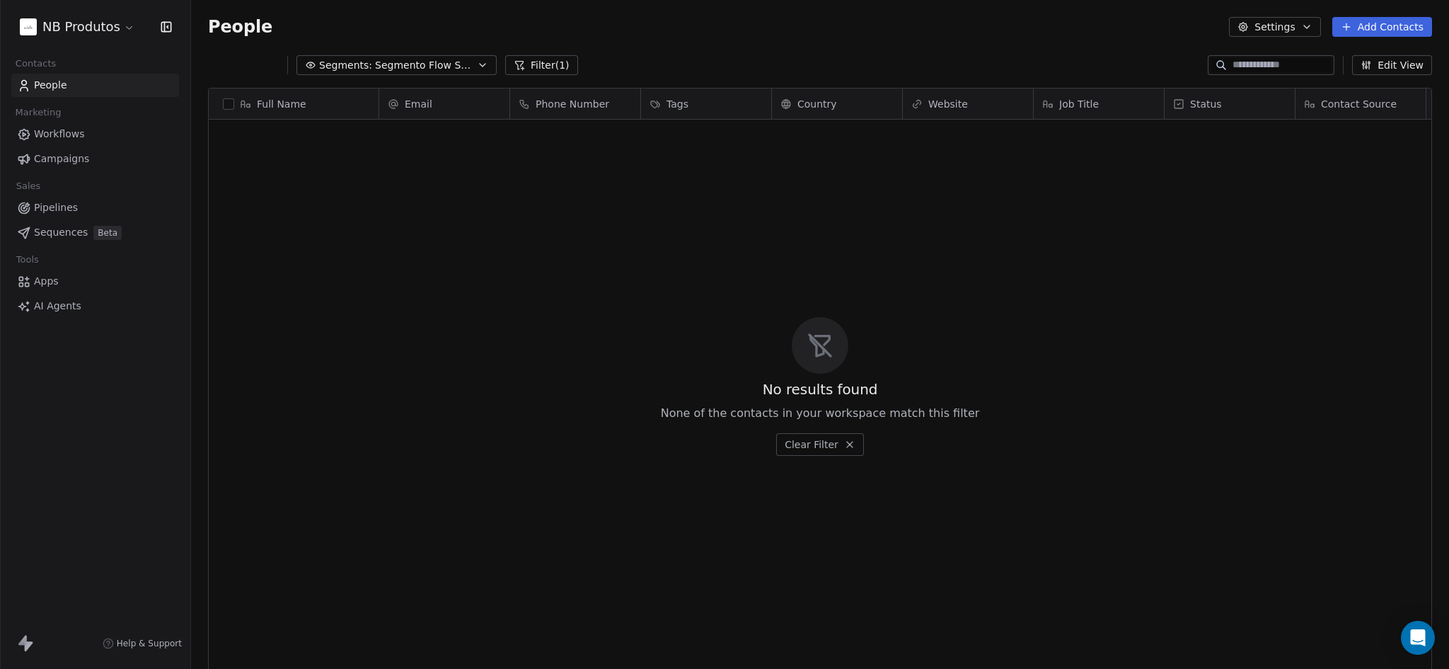
scroll to position [577, 1247]
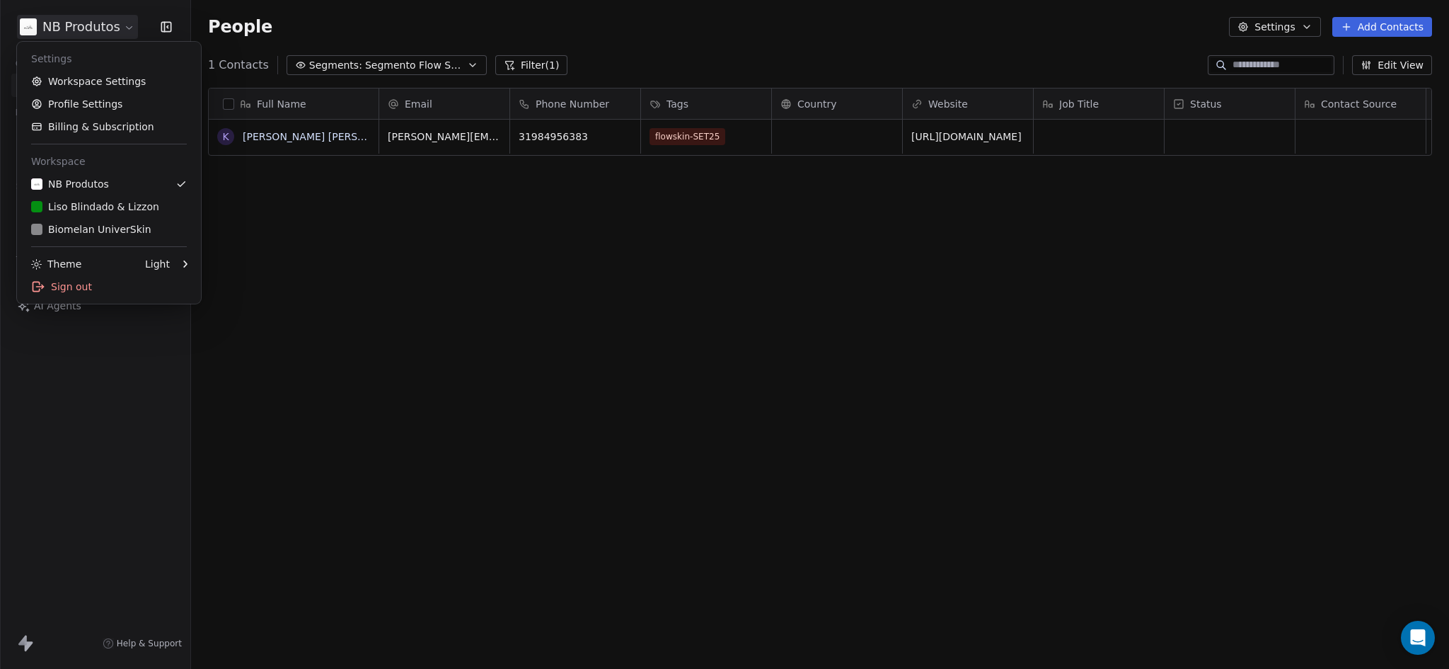
click at [88, 35] on html "NB Produtos Contacts People Marketing Workflows Campaigns Sales Pipelines Seque…" at bounding box center [724, 334] width 1449 height 669
click at [81, 209] on div "Liso Blindado & Lizzon" at bounding box center [95, 207] width 128 height 14
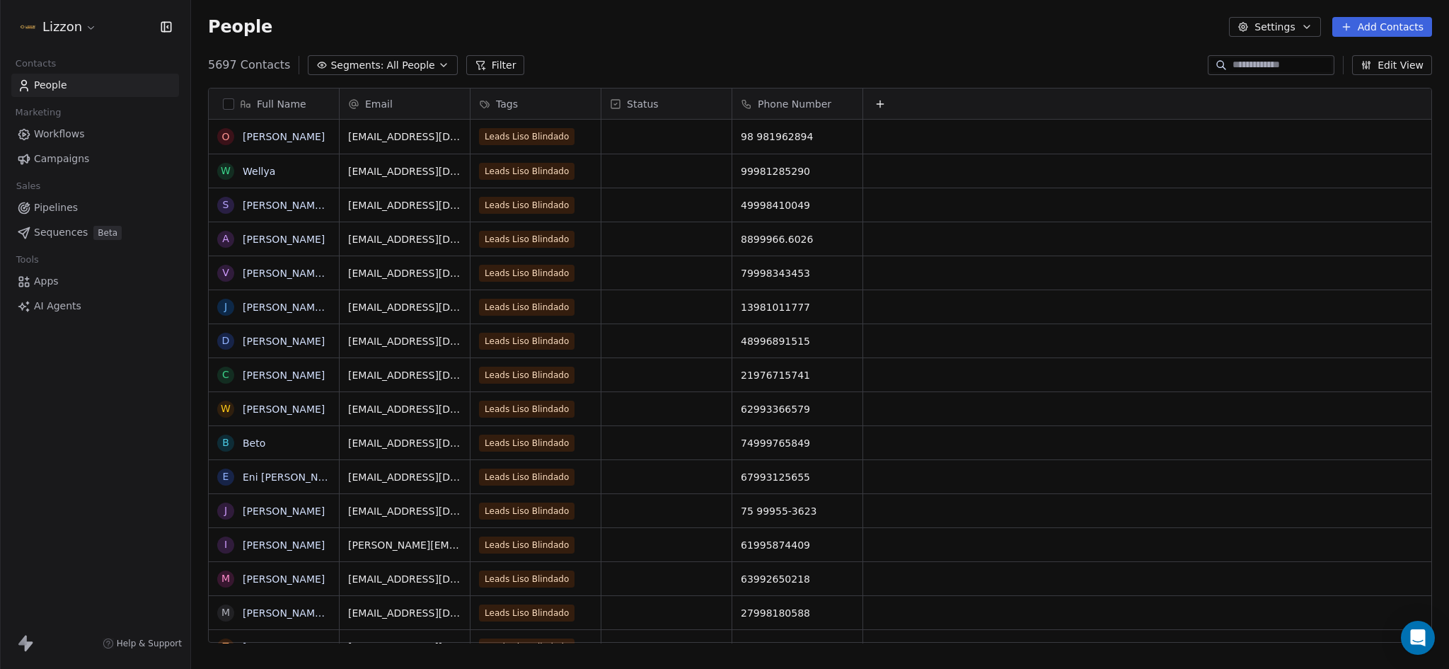
scroll to position [577, 1247]
click at [1278, 28] on button "Settings" at bounding box center [1274, 27] width 91 height 20
click at [1305, 125] on div "Export" at bounding box center [1303, 125] width 126 height 23
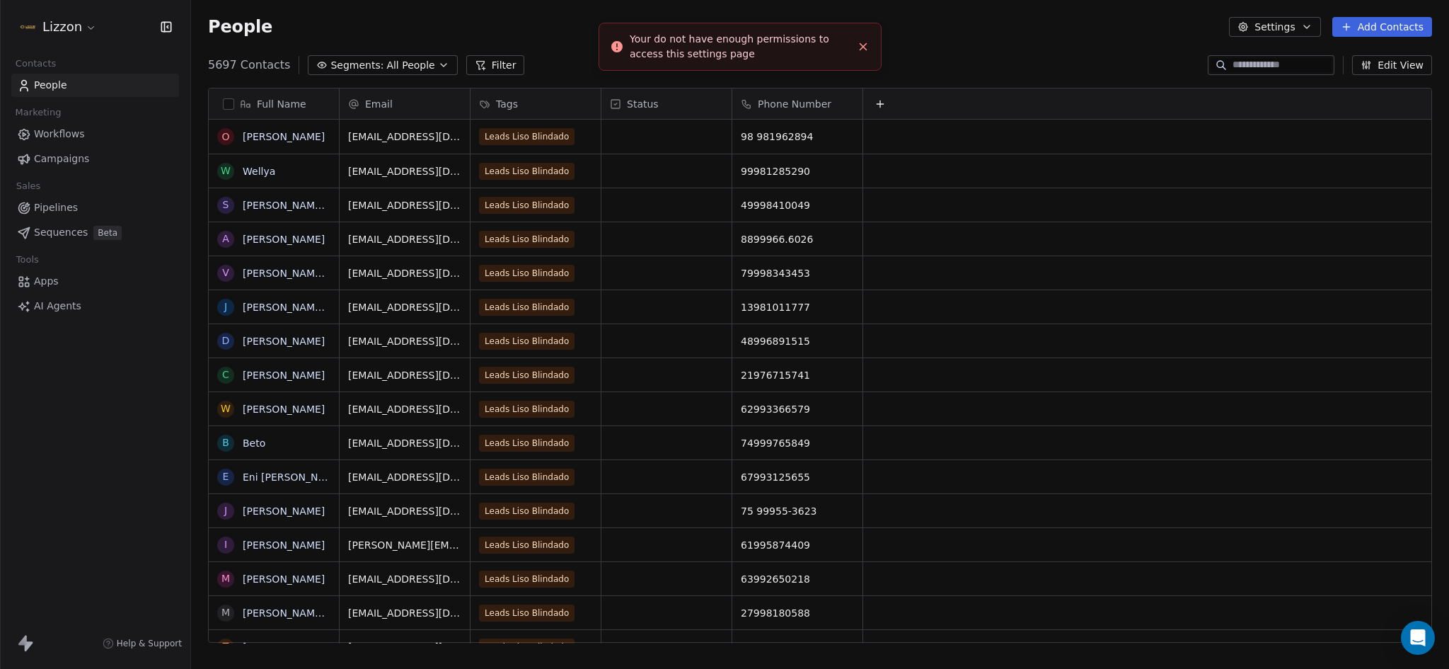
scroll to position [577, 1247]
